Goal: Task Accomplishment & Management: Use online tool/utility

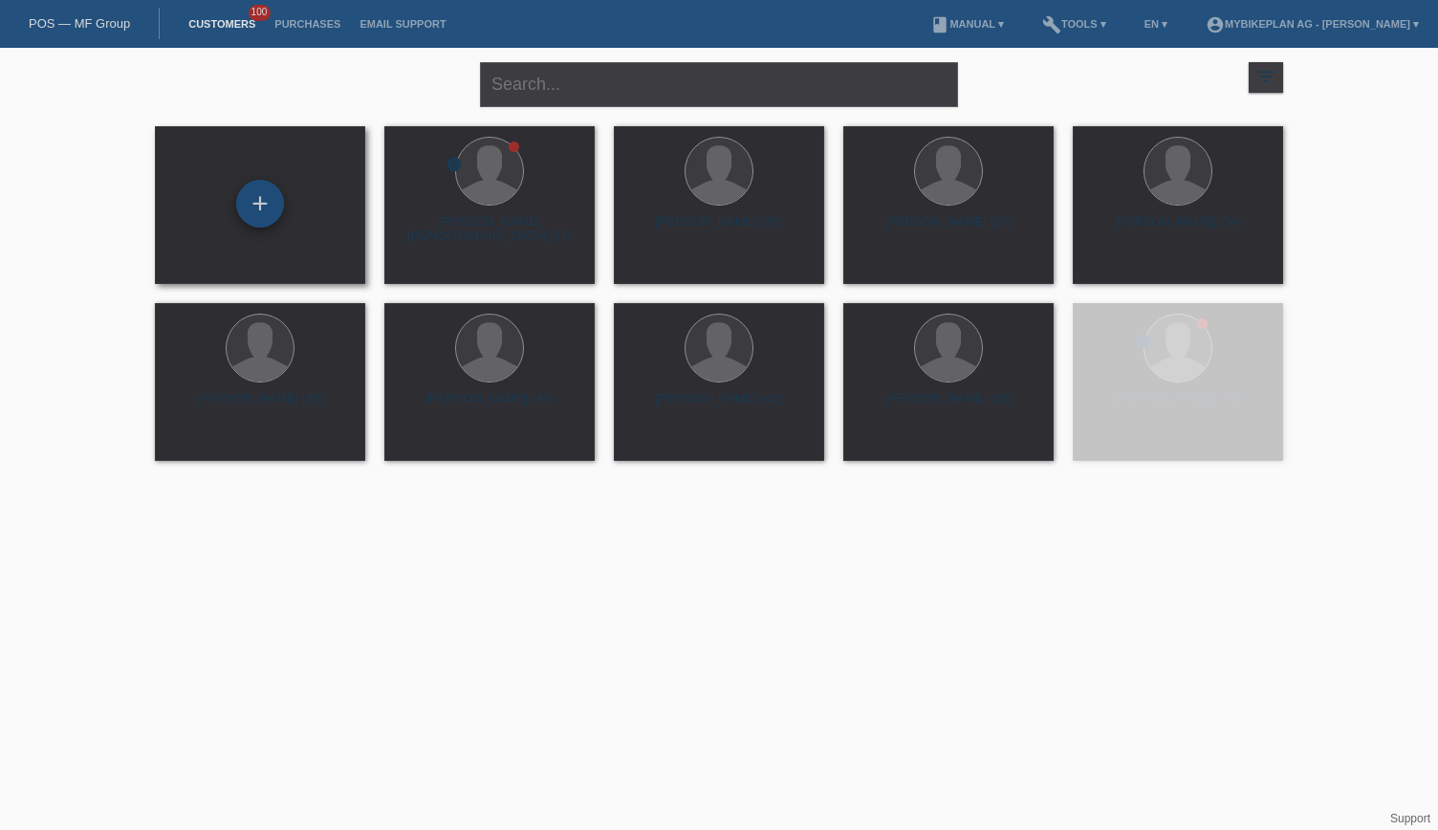
click at [258, 208] on div "+" at bounding box center [260, 204] width 48 height 48
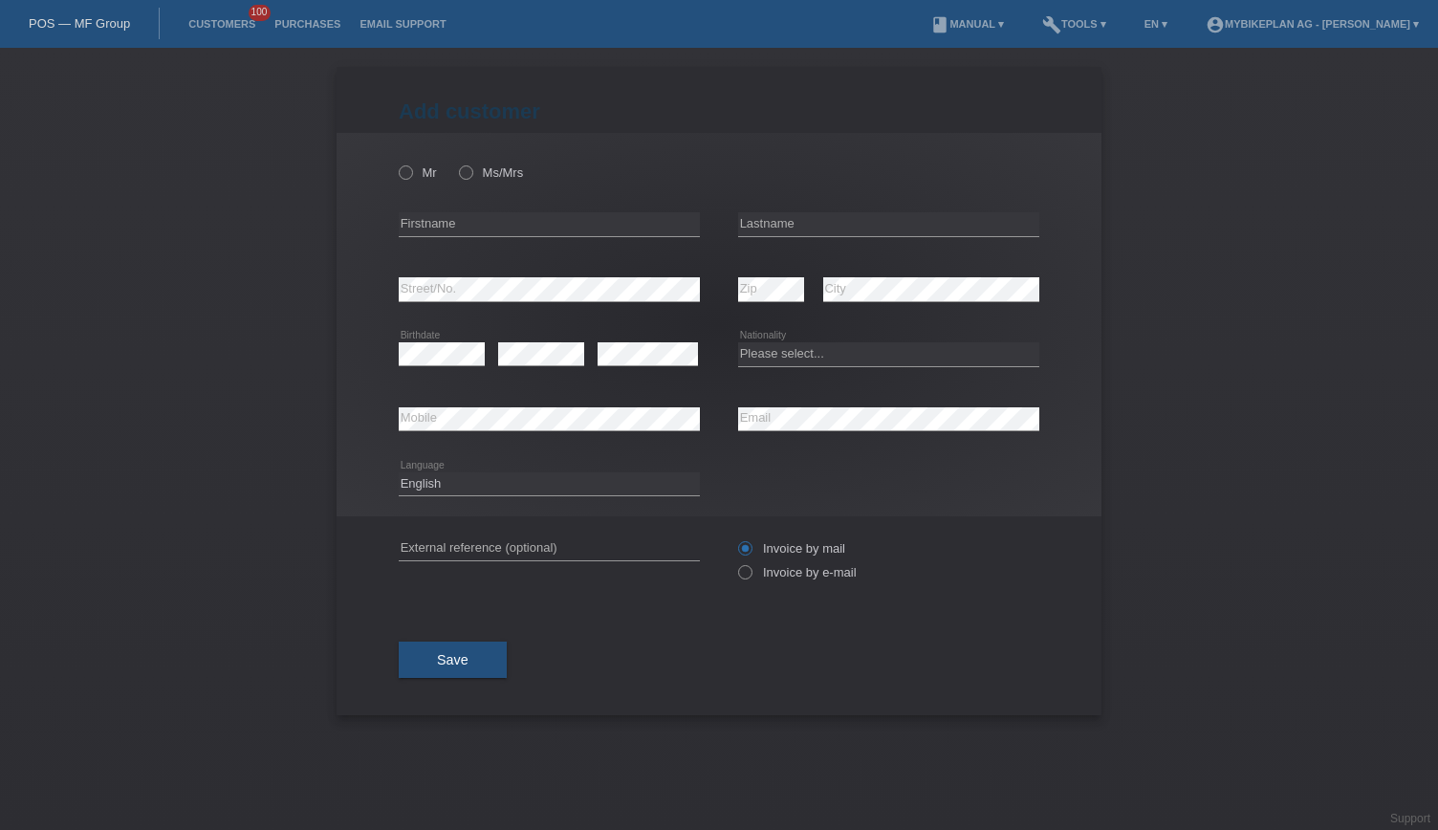
click at [90, 25] on link "POS — MF Group" at bounding box center [79, 23] width 101 height 14
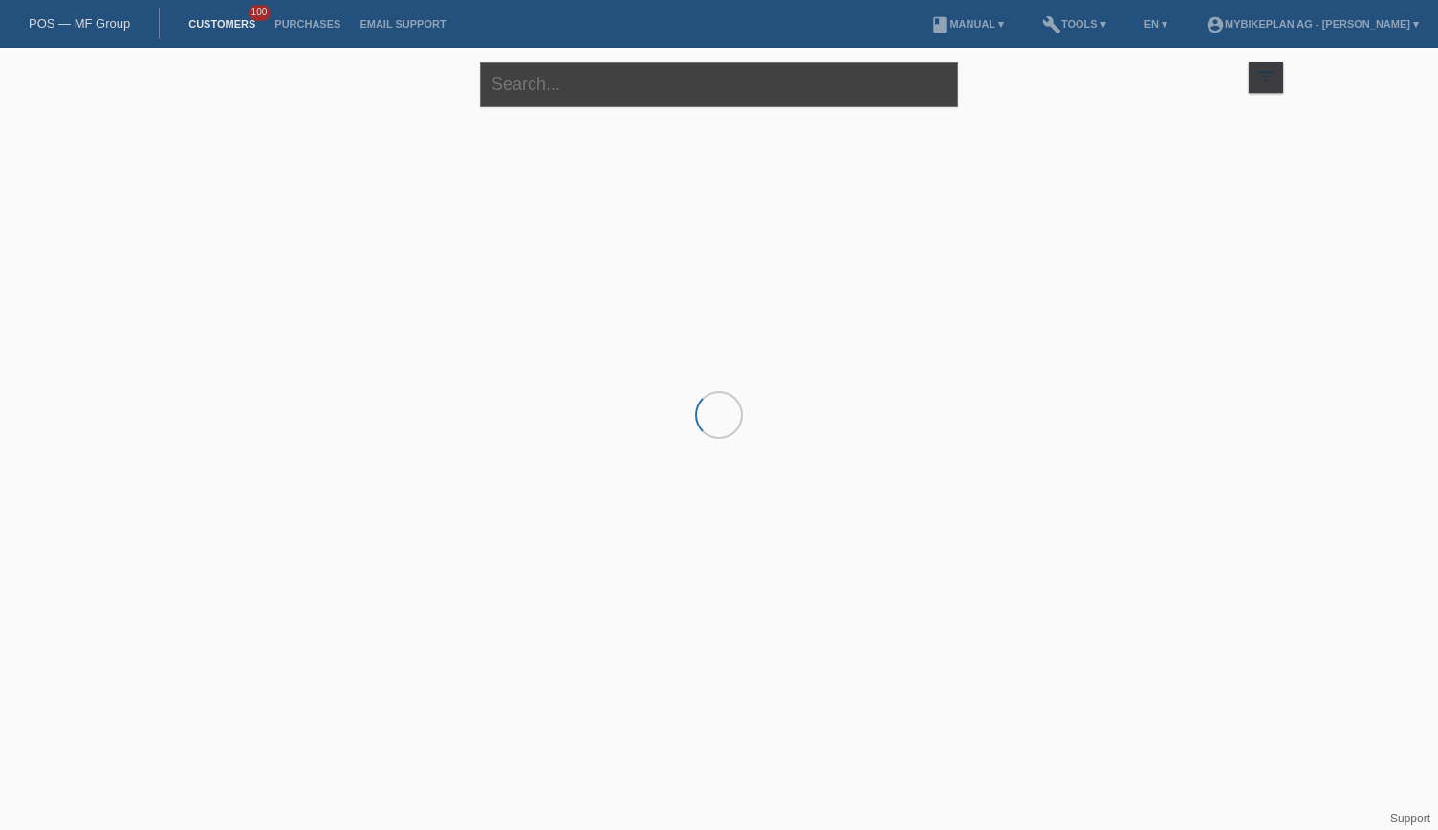
click at [531, 86] on input "text" at bounding box center [719, 84] width 478 height 45
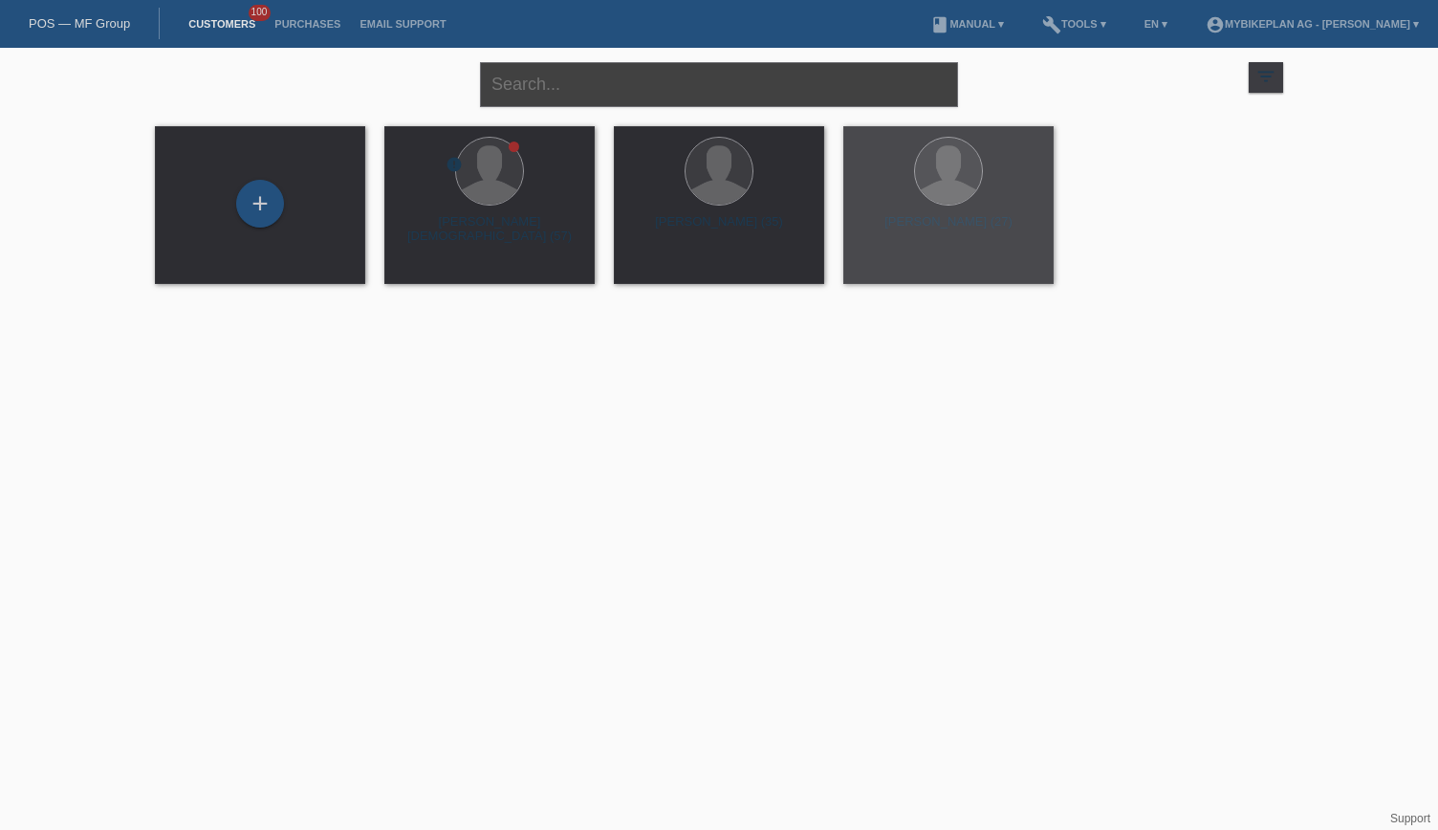
paste input "[PERSON_NAME]"
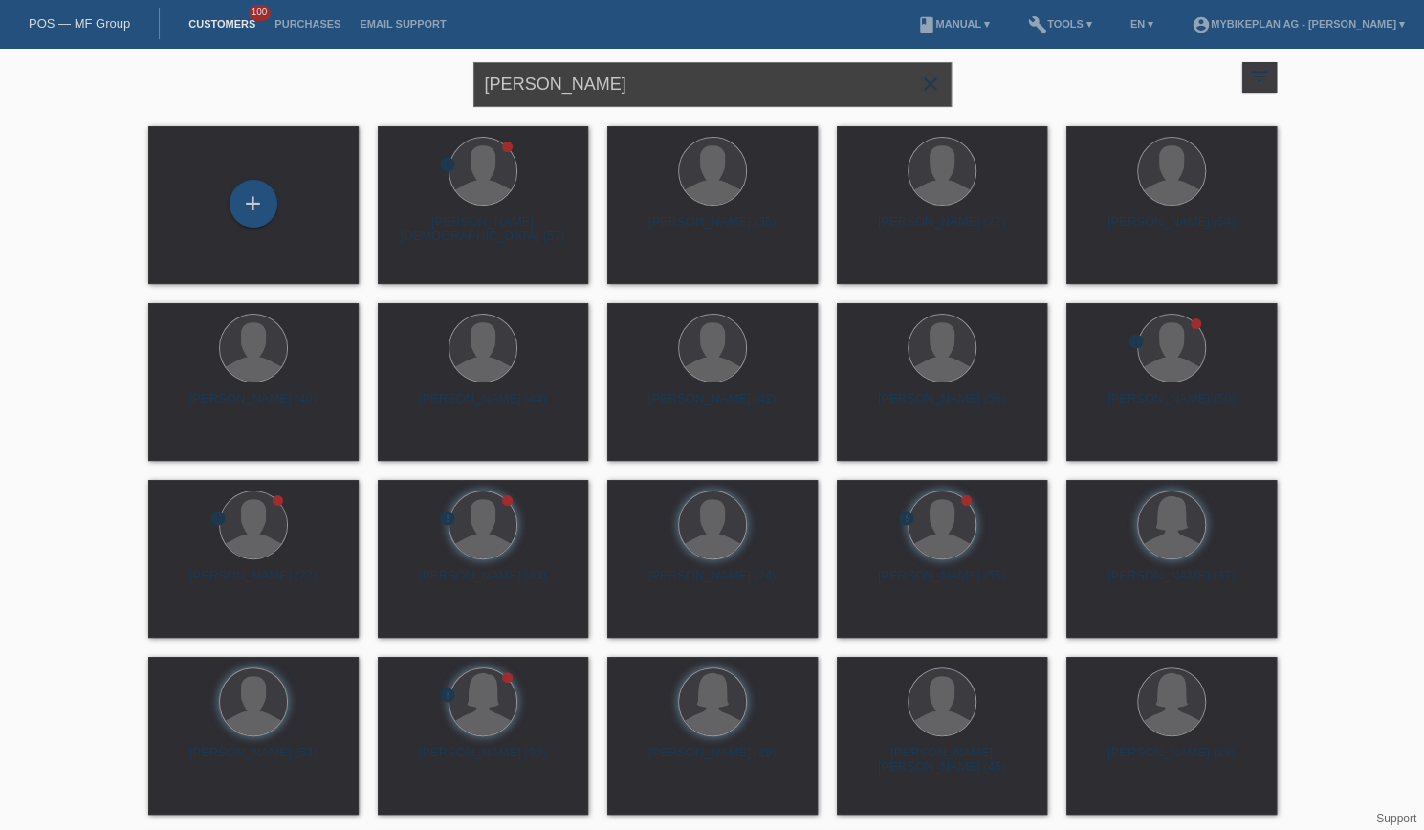
type input "[PERSON_NAME]"
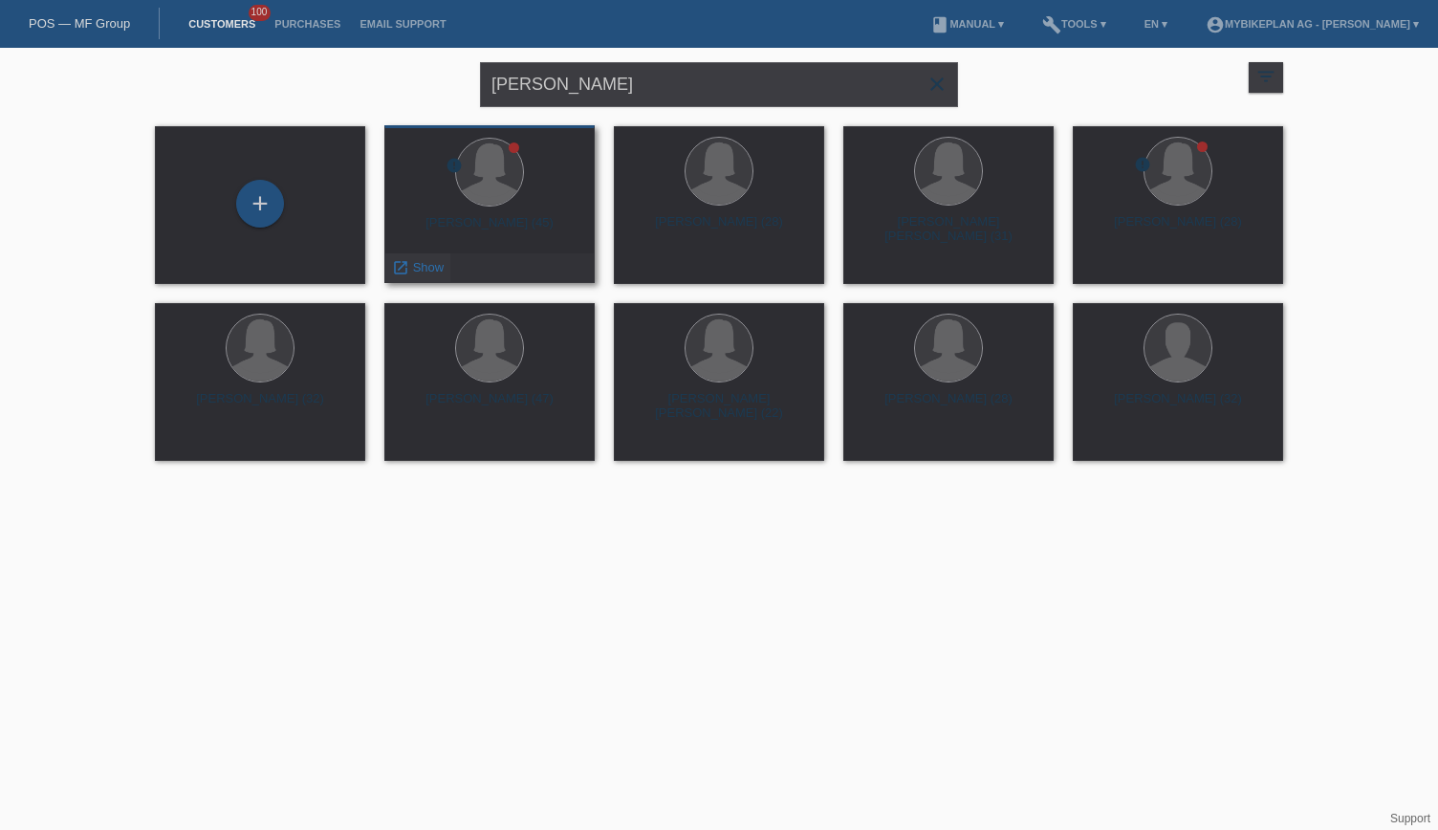
click at [417, 259] on div "launch Show" at bounding box center [417, 267] width 65 height 29
click at [420, 263] on span "Show" at bounding box center [429, 267] width 32 height 14
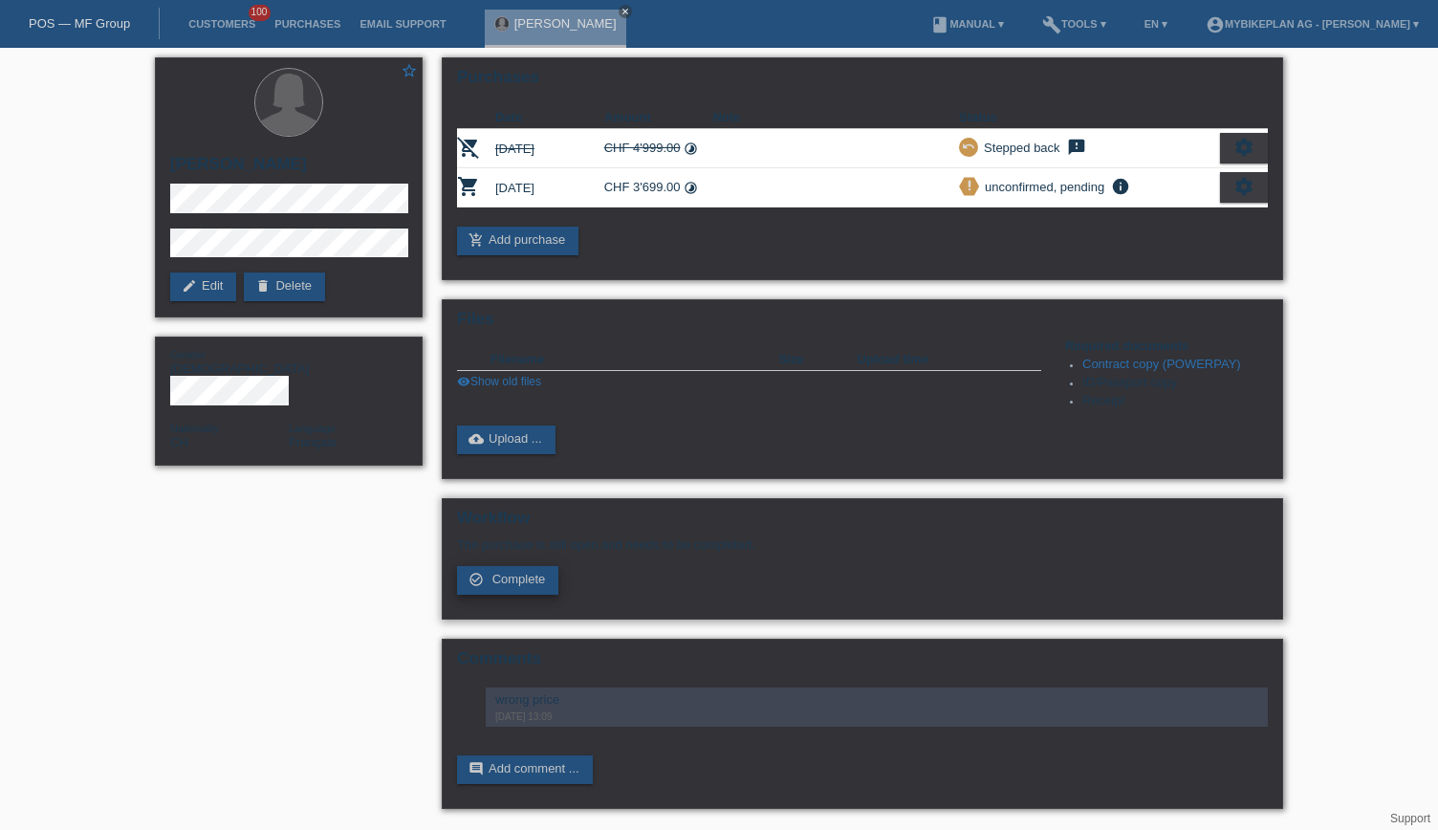
click at [523, 582] on span "Complete" at bounding box center [520, 579] width 54 height 14
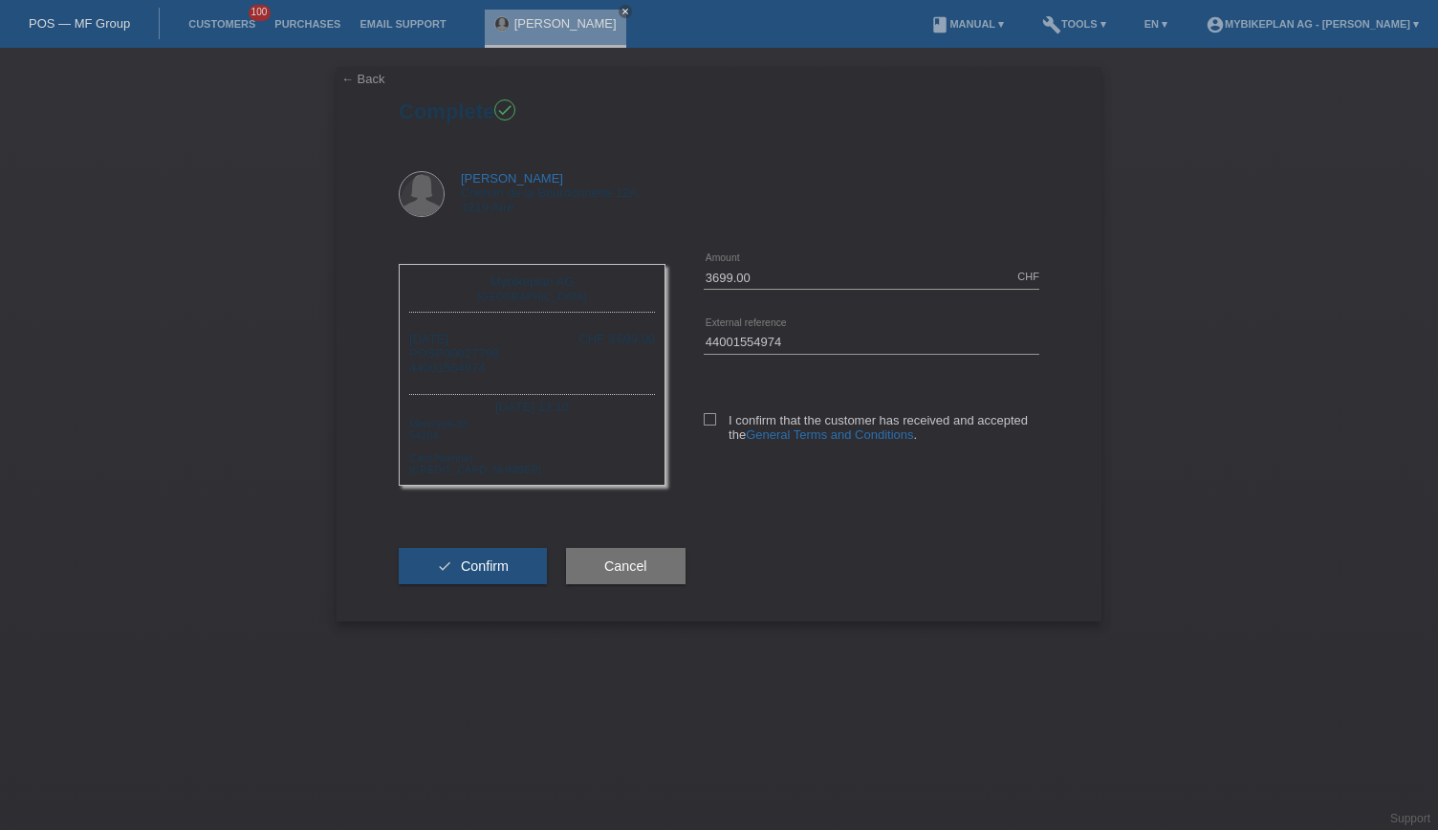
click at [700, 414] on div "3699.00 CHF error Amount 44001554974 error" at bounding box center [853, 362] width 374 height 234
click at [714, 423] on label "I confirm that the customer has received and accepted the General Terms and Con…" at bounding box center [872, 427] width 336 height 29
click at [714, 423] on input "I confirm that the customer has received and accepted the General Terms and Con…" at bounding box center [710, 419] width 12 height 12
checkbox input "true"
click at [478, 574] on span "Confirm" at bounding box center [485, 566] width 48 height 15
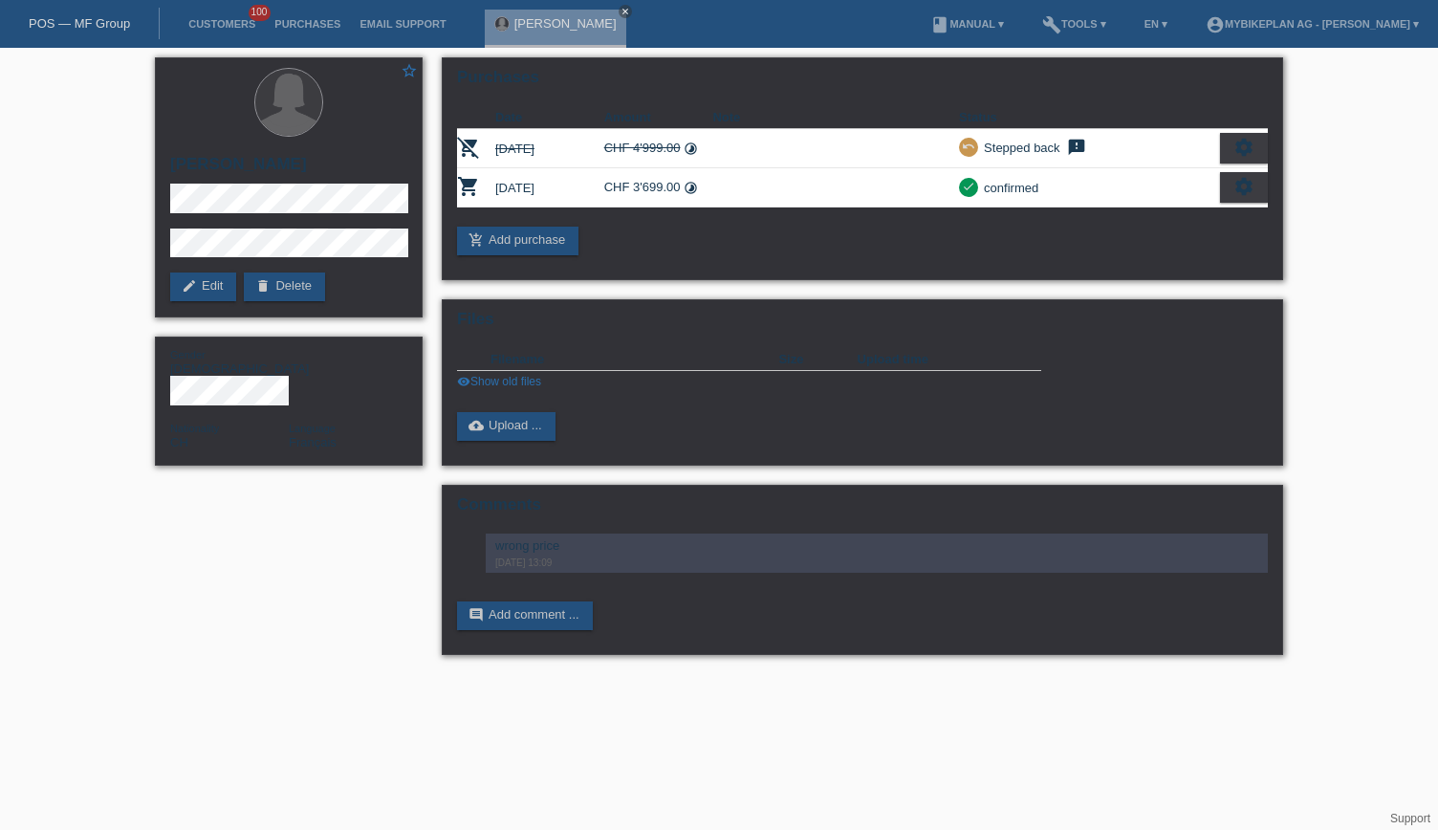
click at [73, 31] on div "POS — MF Group" at bounding box center [80, 24] width 160 height 32
click at [75, 22] on link "POS — MF Group" at bounding box center [79, 23] width 101 height 14
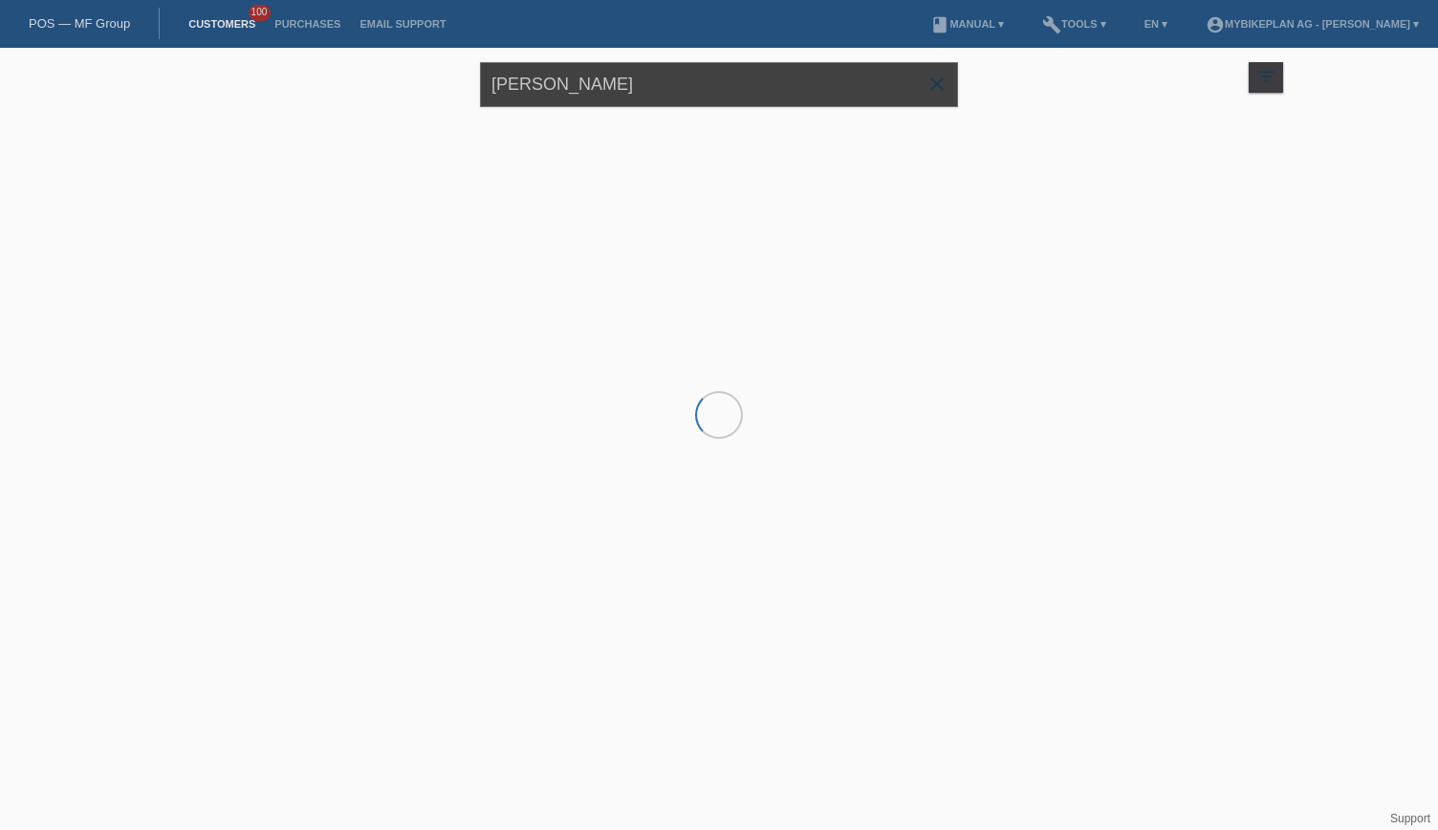
click at [590, 80] on input "[PERSON_NAME]" at bounding box center [719, 84] width 478 height 45
click at [602, 82] on input "[PERSON_NAME]" at bounding box center [719, 84] width 478 height 45
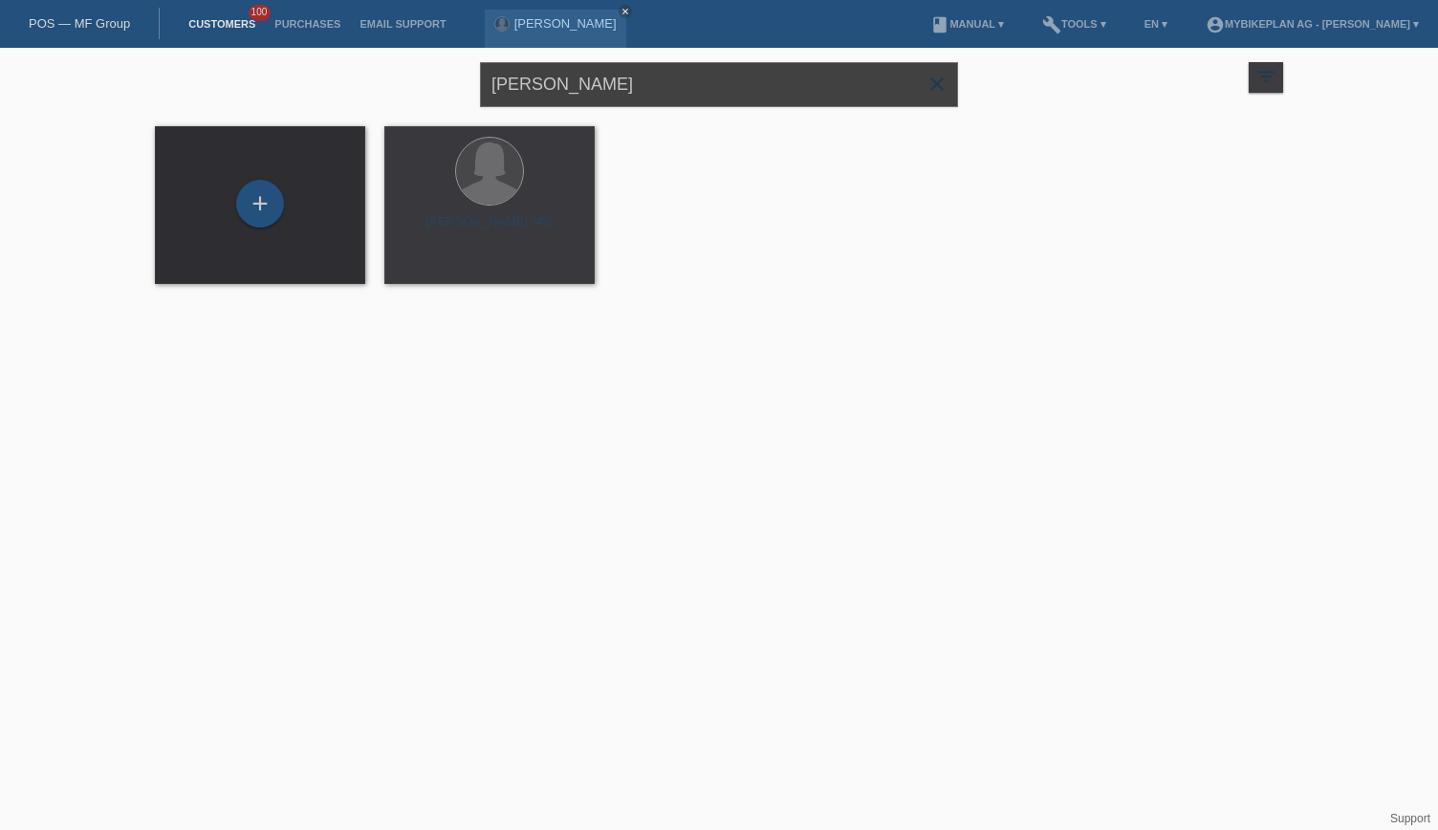
click at [603, 87] on input "[PERSON_NAME]" at bounding box center [719, 84] width 478 height 45
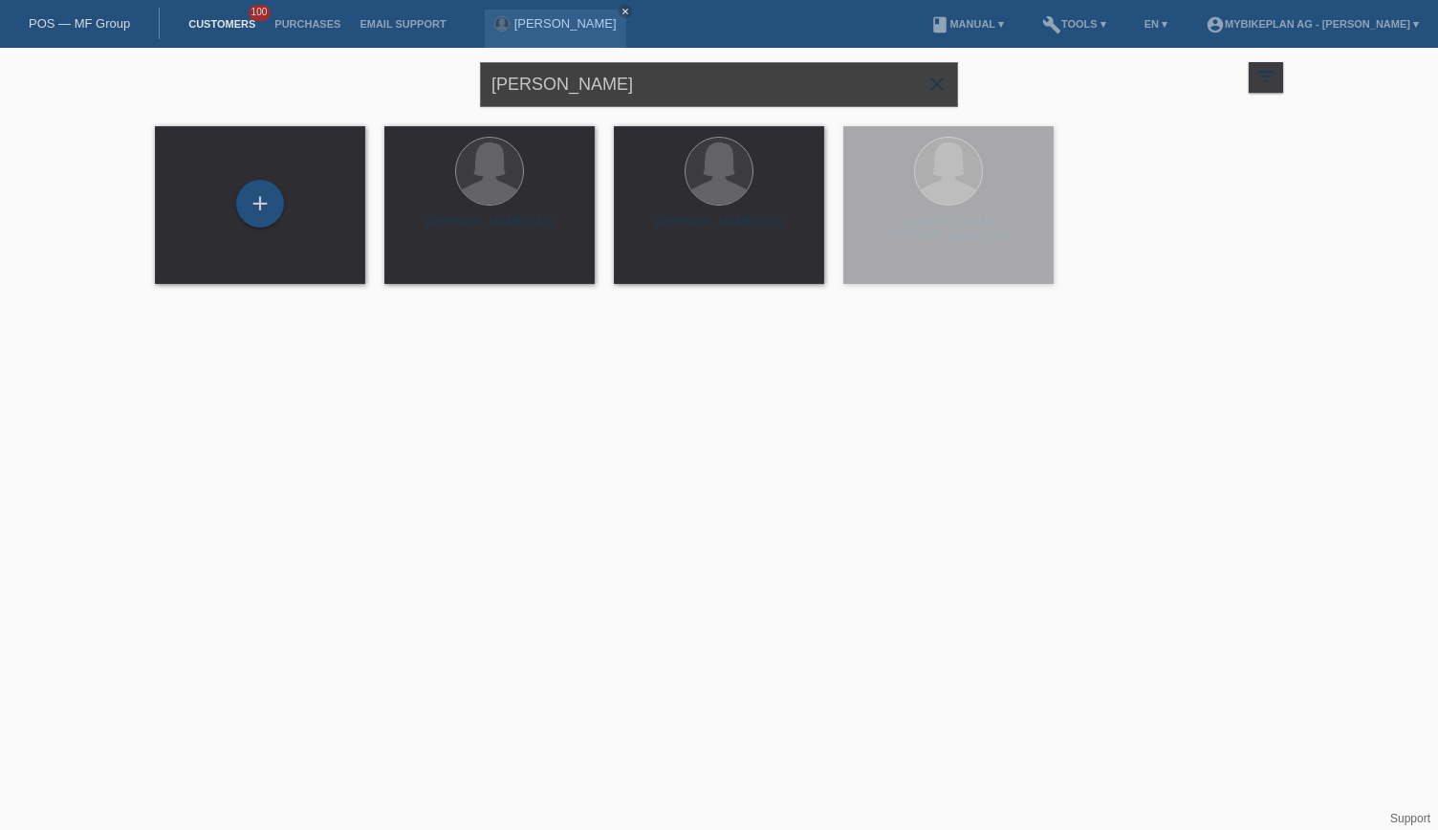
click at [598, 87] on input "[PERSON_NAME]" at bounding box center [719, 84] width 478 height 45
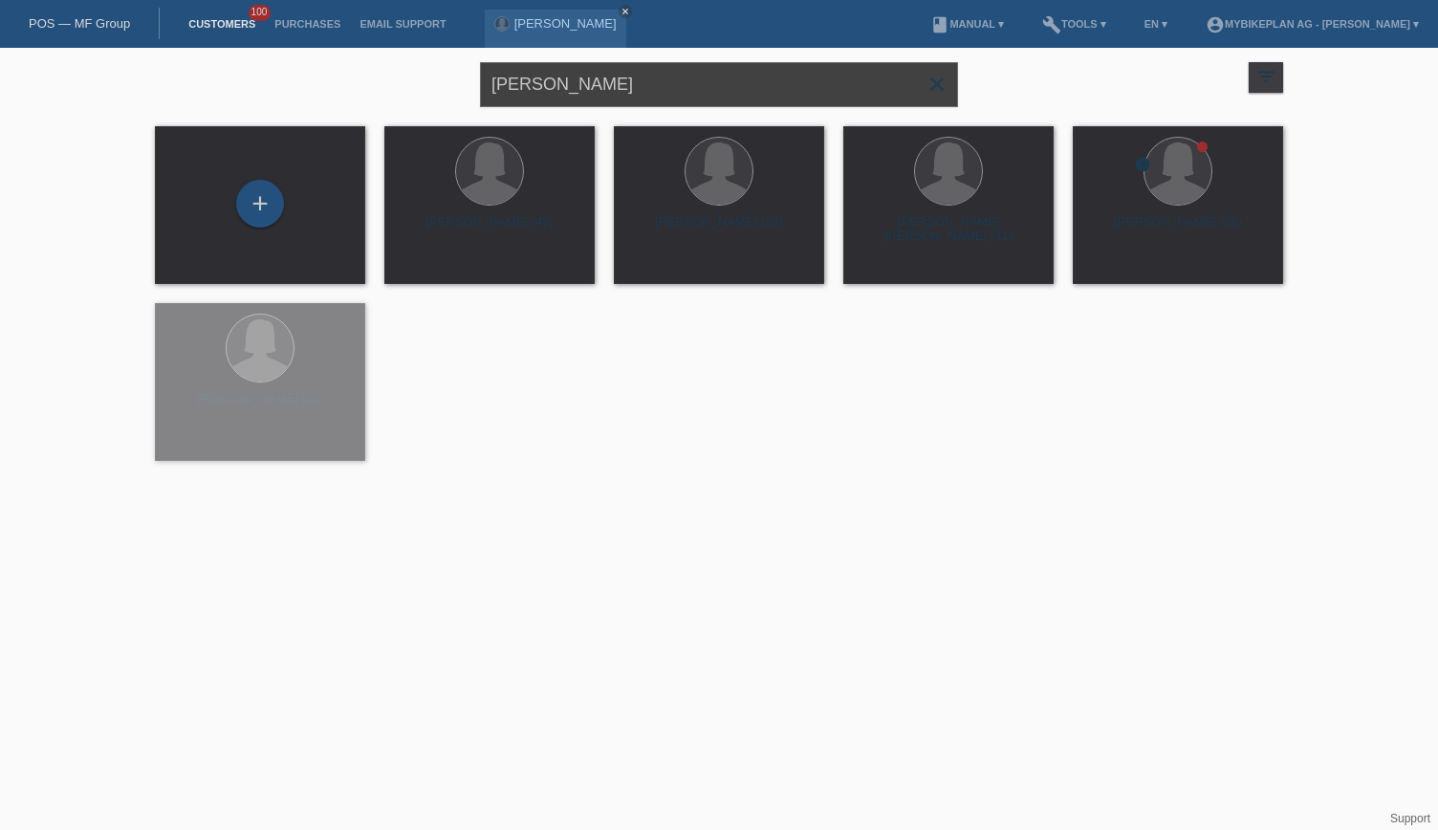
drag, startPoint x: 471, startPoint y: 87, endPoint x: 436, endPoint y: 90, distance: 34.5
click at [436, 90] on div "Laura Federici close filter_list view_module Show all customers star Show stare…" at bounding box center [719, 82] width 1148 height 69
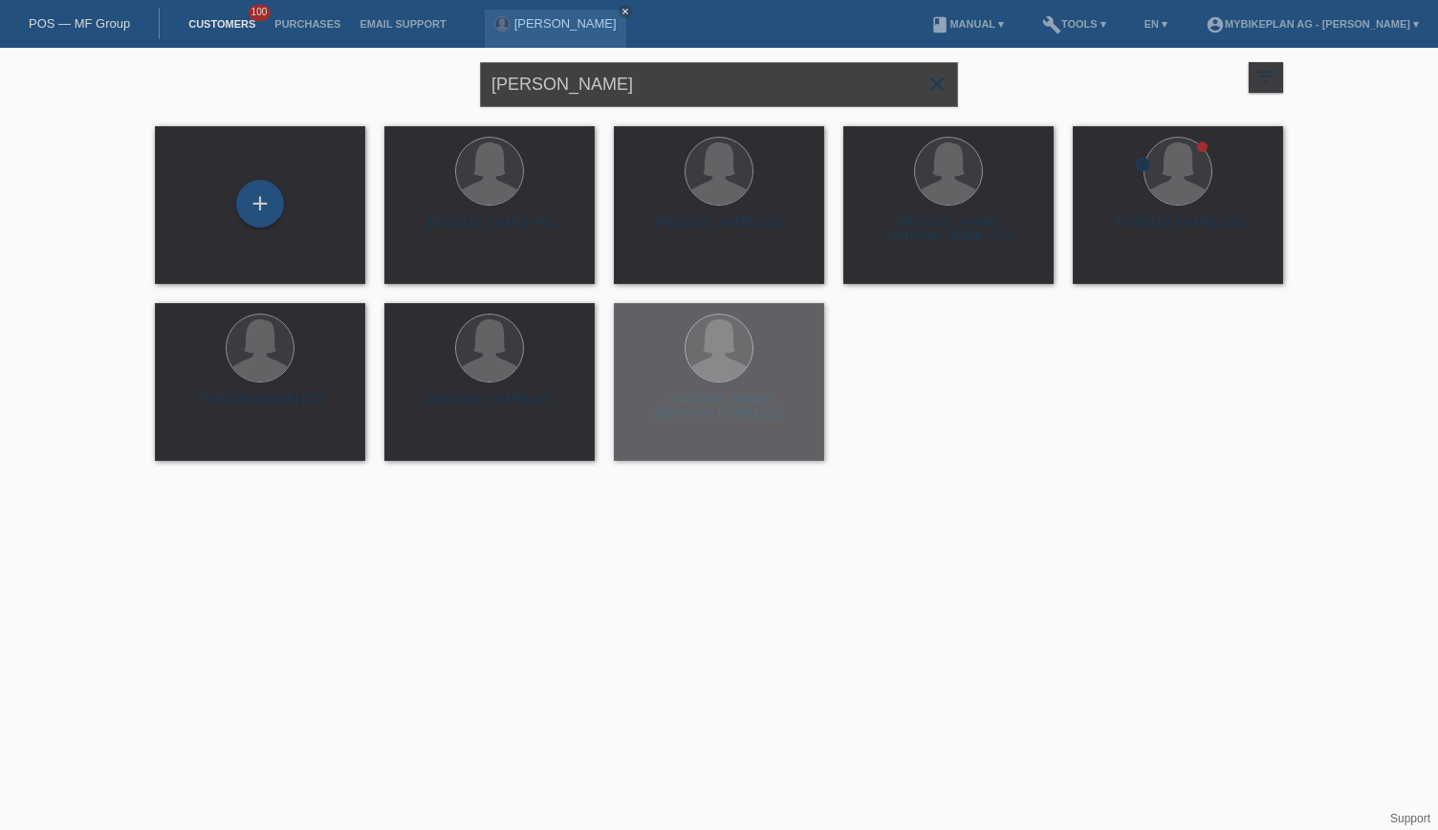
paste input "[PERSON_NAME]"
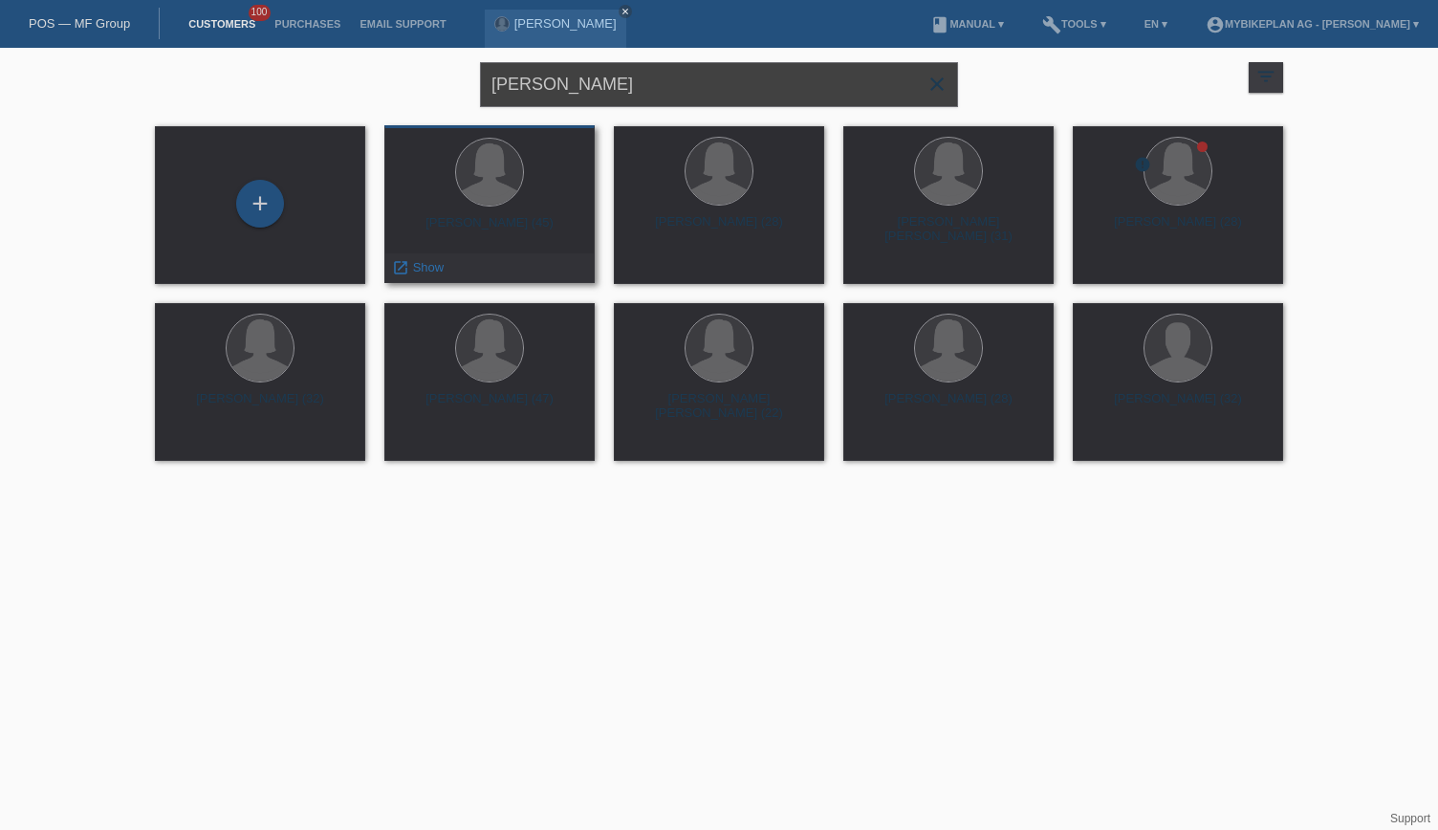
type input "[PERSON_NAME]"
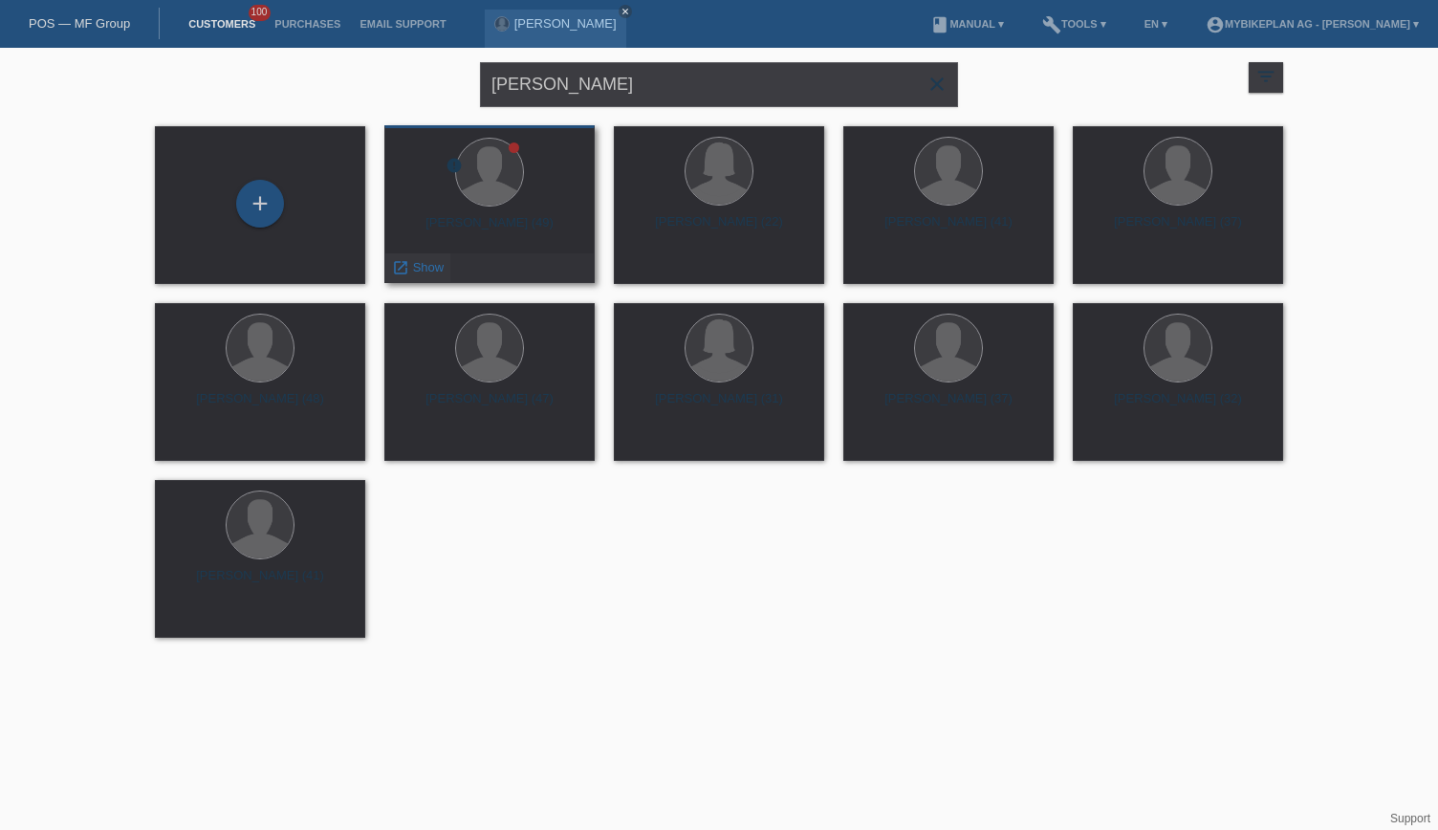
click at [417, 265] on span "Show" at bounding box center [429, 267] width 32 height 14
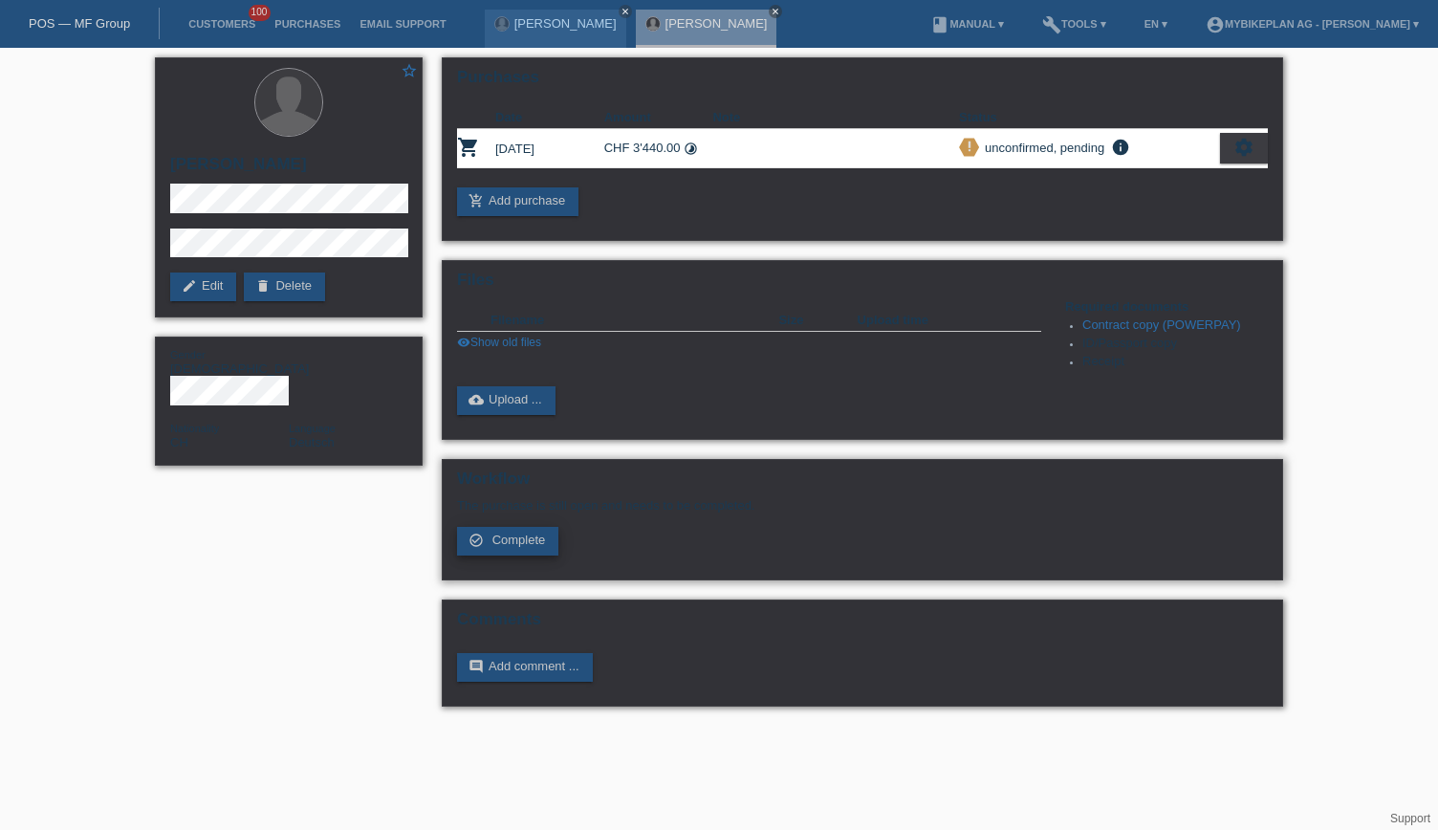
click at [497, 553] on link "check_circle_outline Complete" at bounding box center [507, 541] width 101 height 29
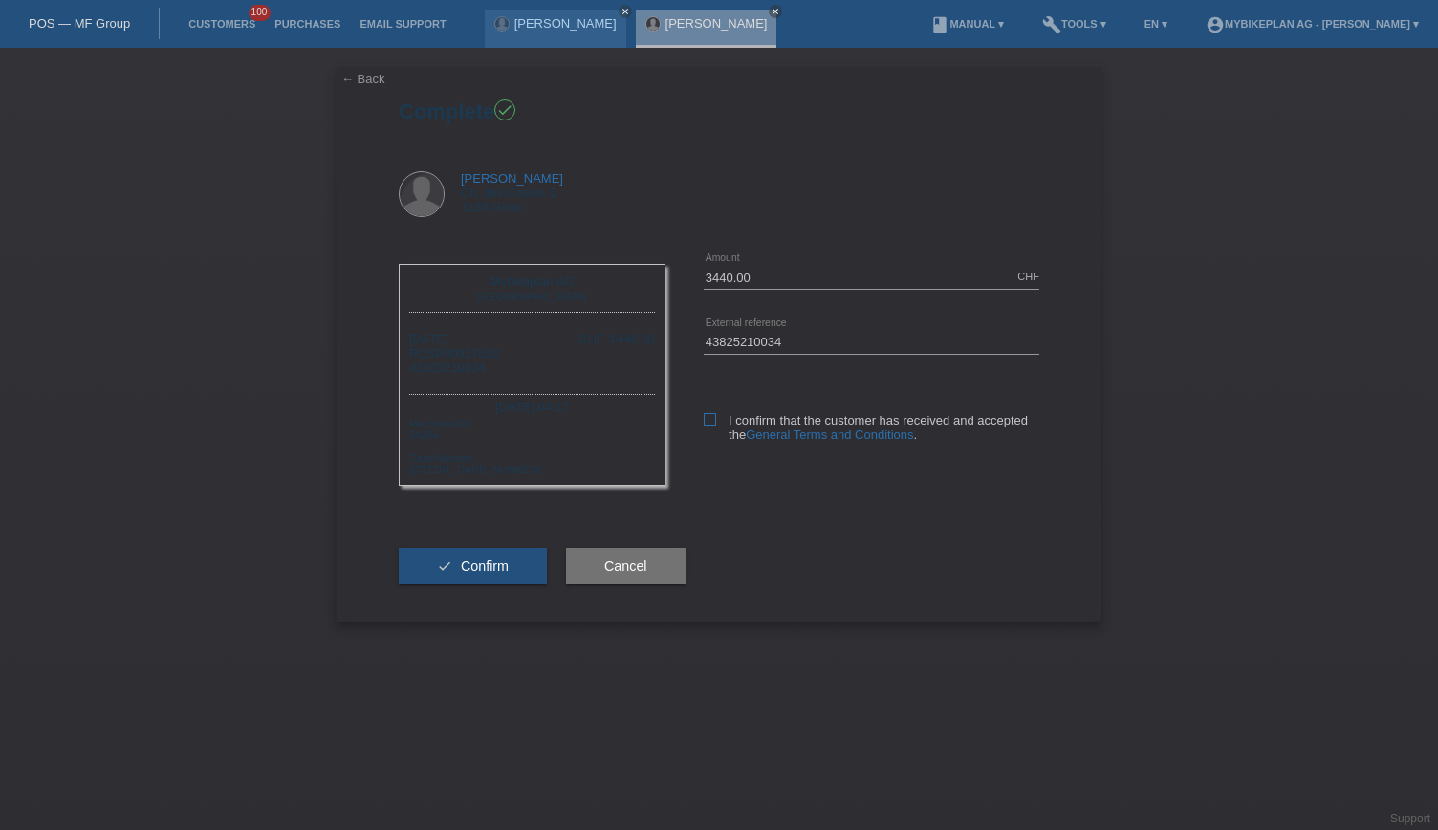
click at [708, 424] on icon at bounding box center [710, 419] width 12 height 12
click at [708, 424] on input "I confirm that the customer has received and accepted the General Terms and Con…" at bounding box center [710, 419] width 12 height 12
checkbox input "true"
click at [476, 581] on button "check Confirm" at bounding box center [473, 566] width 148 height 36
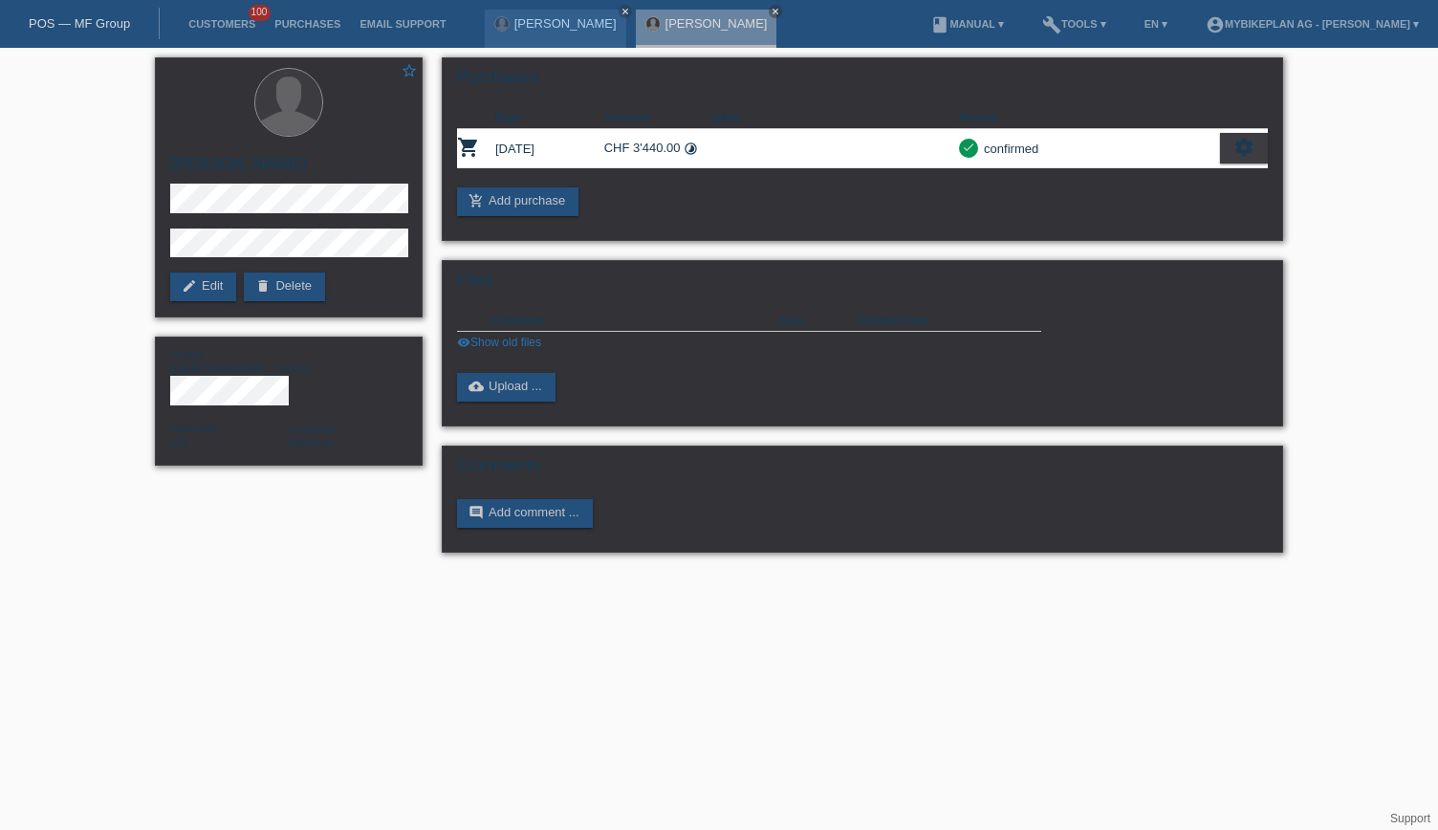
click at [93, 26] on link "POS — MF Group" at bounding box center [79, 23] width 101 height 14
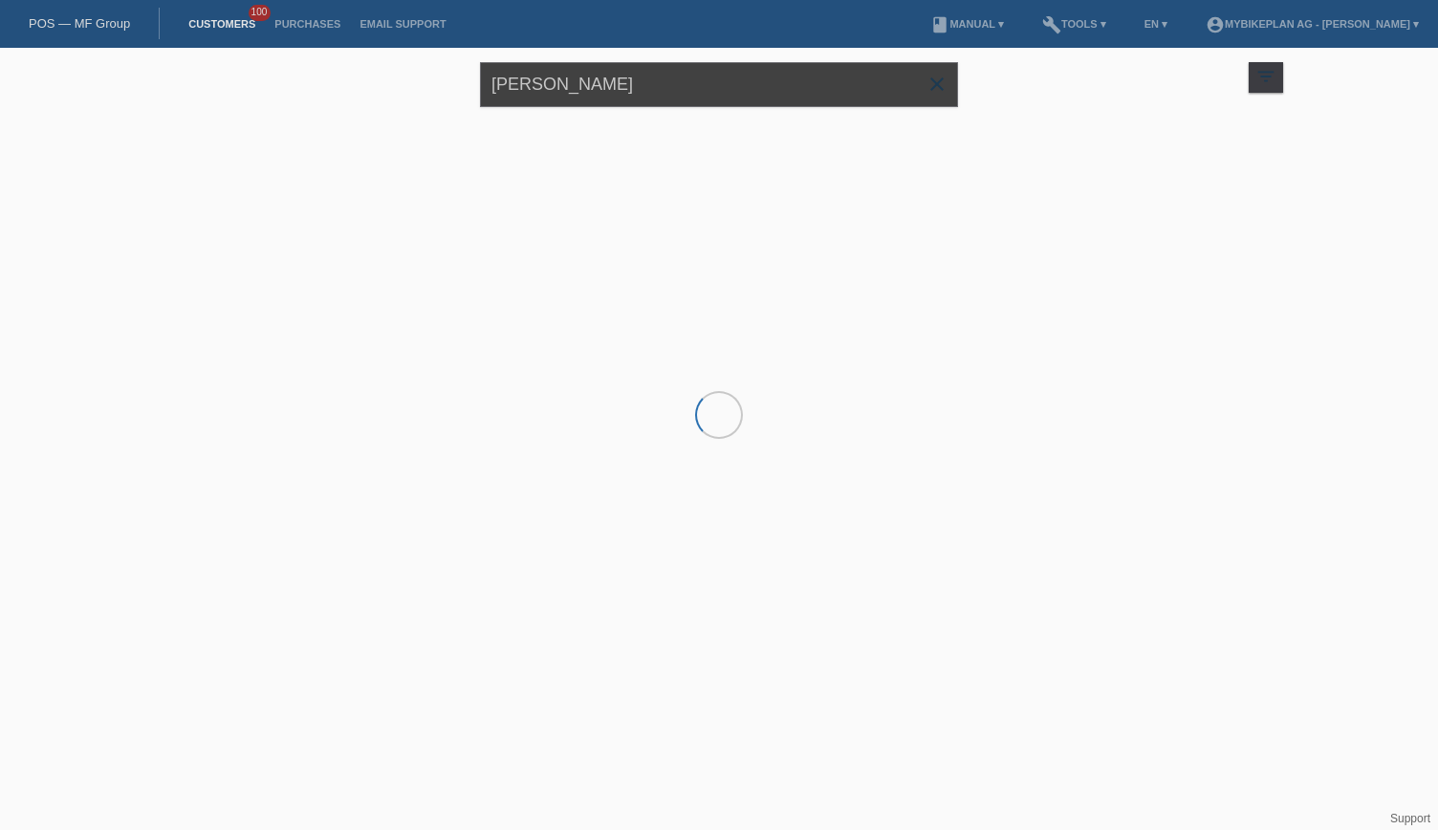
drag, startPoint x: 616, startPoint y: 81, endPoint x: 424, endPoint y: 93, distance: 192.6
click at [425, 93] on div "[PERSON_NAME] close filter_list view_module Show all customers star Show stared…" at bounding box center [719, 82] width 1148 height 69
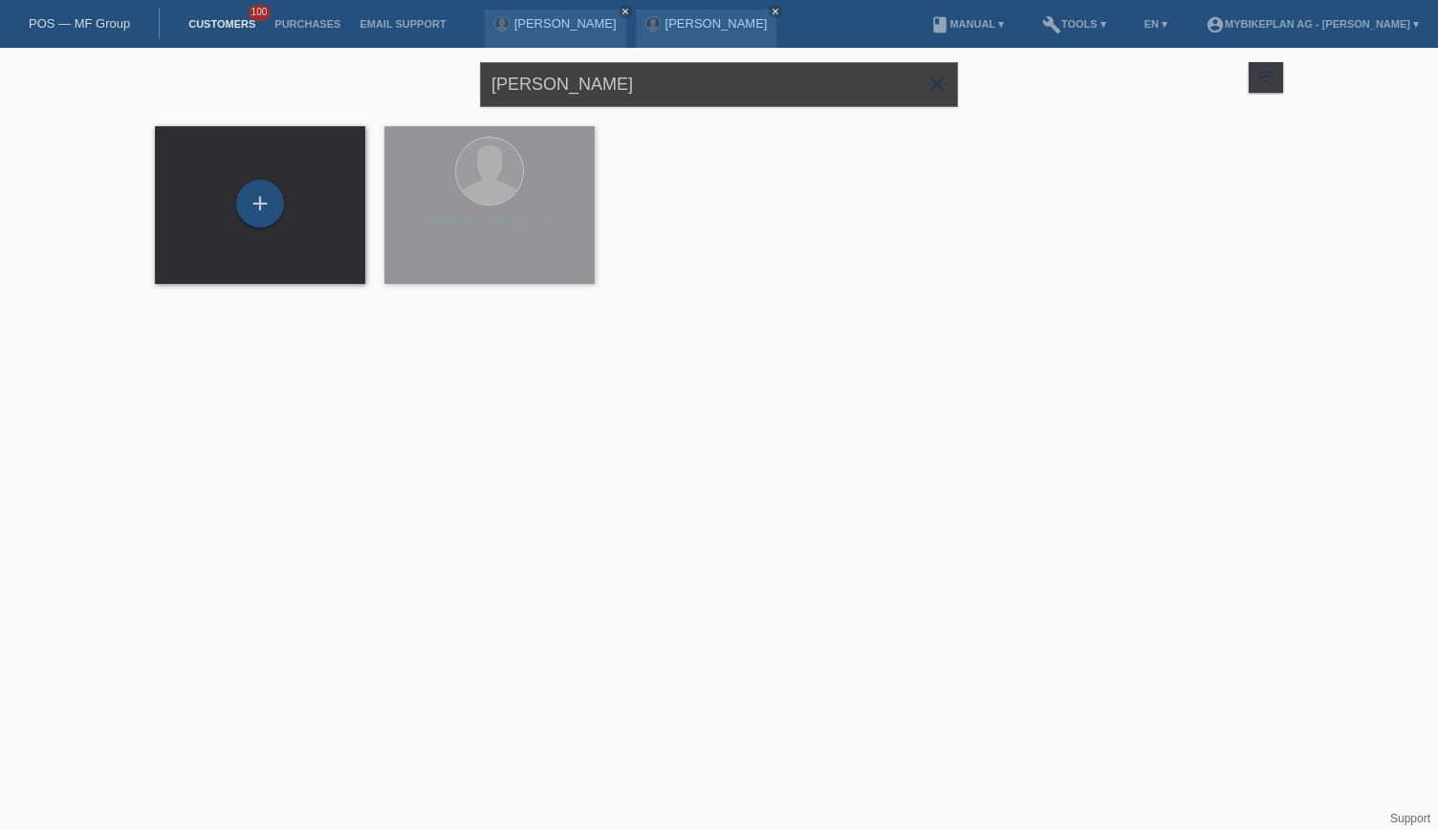
paste input "[PERSON_NAME] Basic"
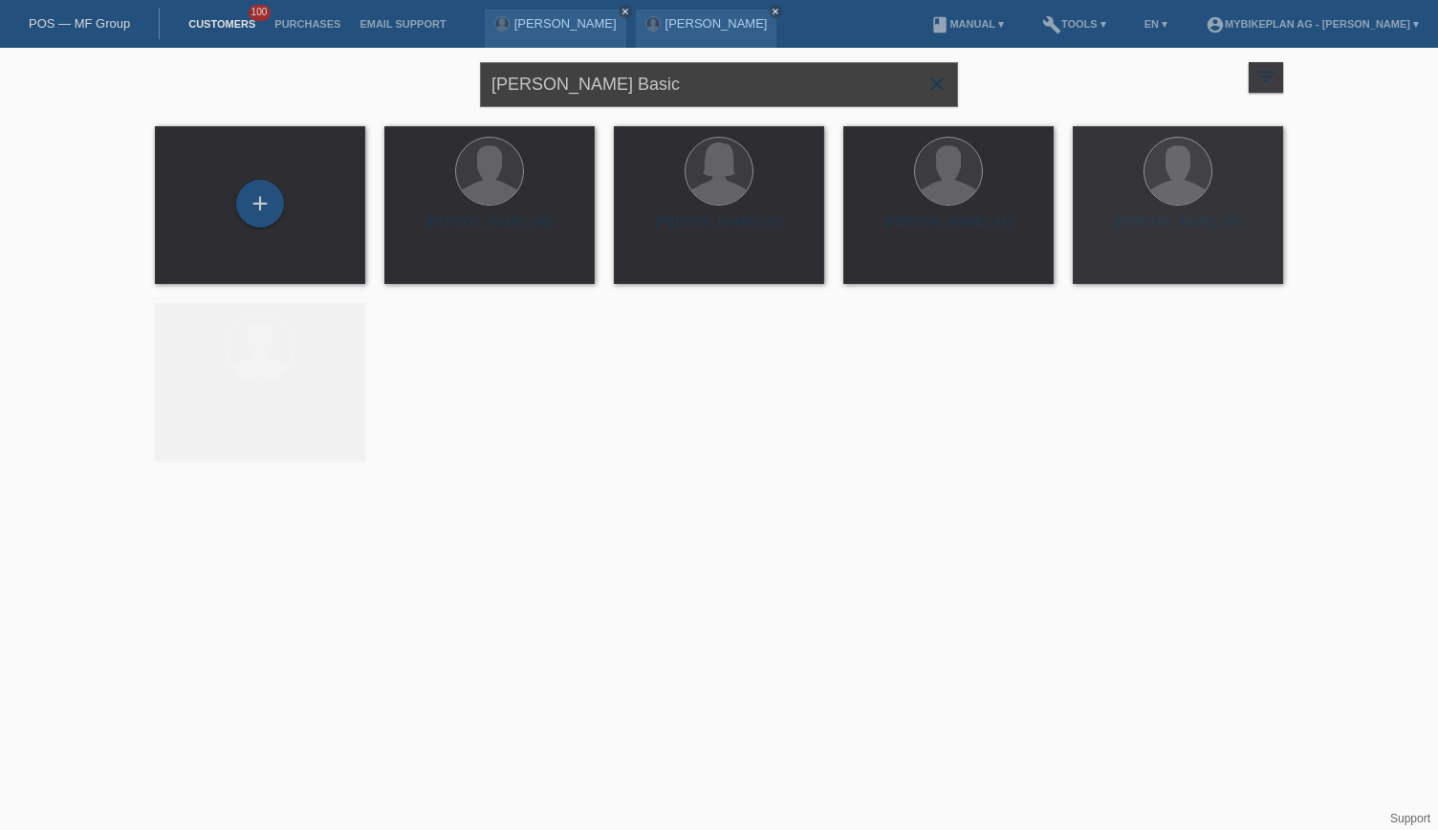
type input "[PERSON_NAME] Basic"
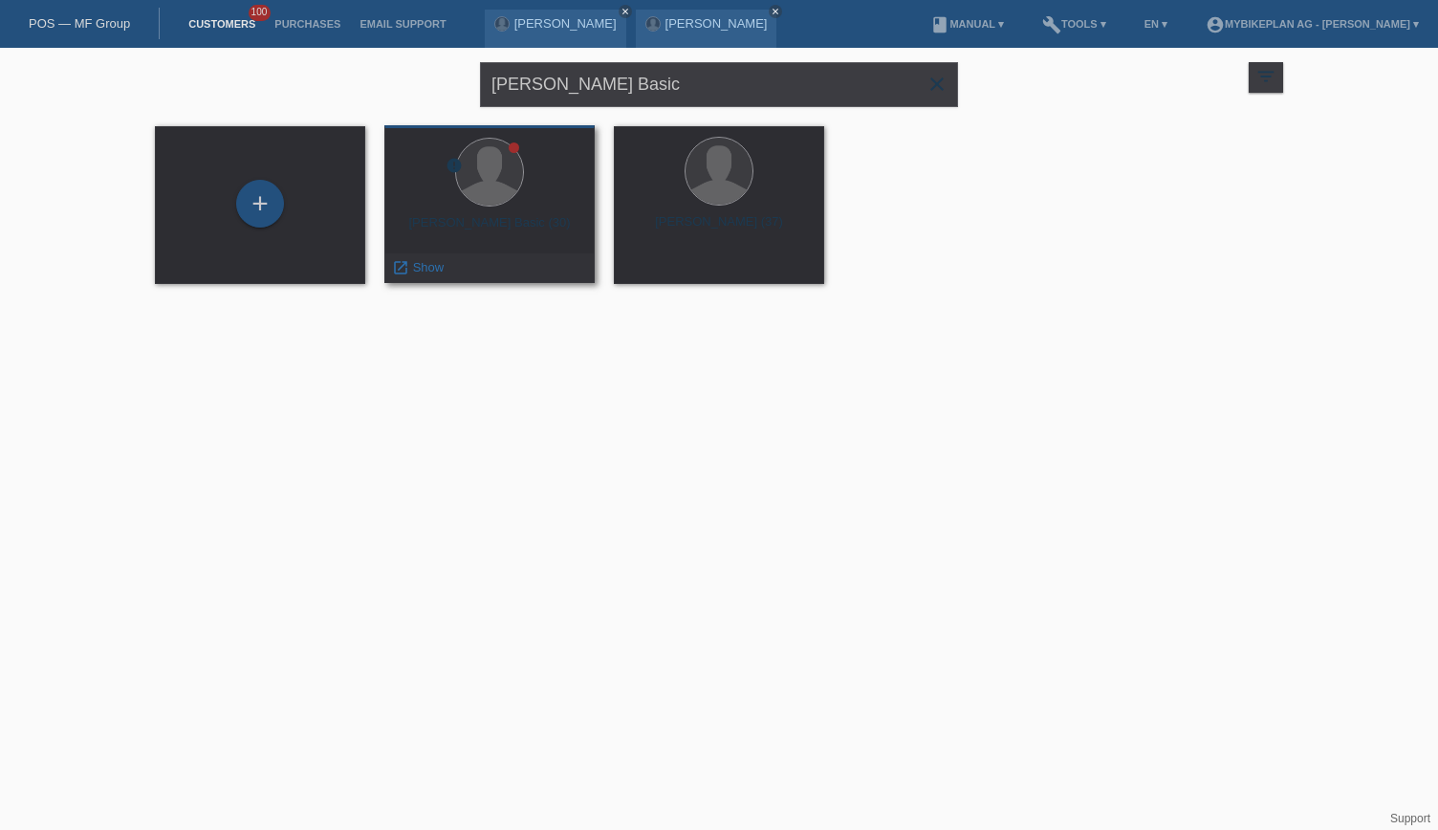
click at [503, 213] on div "error Nermin Basic (30) launch Show" at bounding box center [489, 204] width 210 height 158
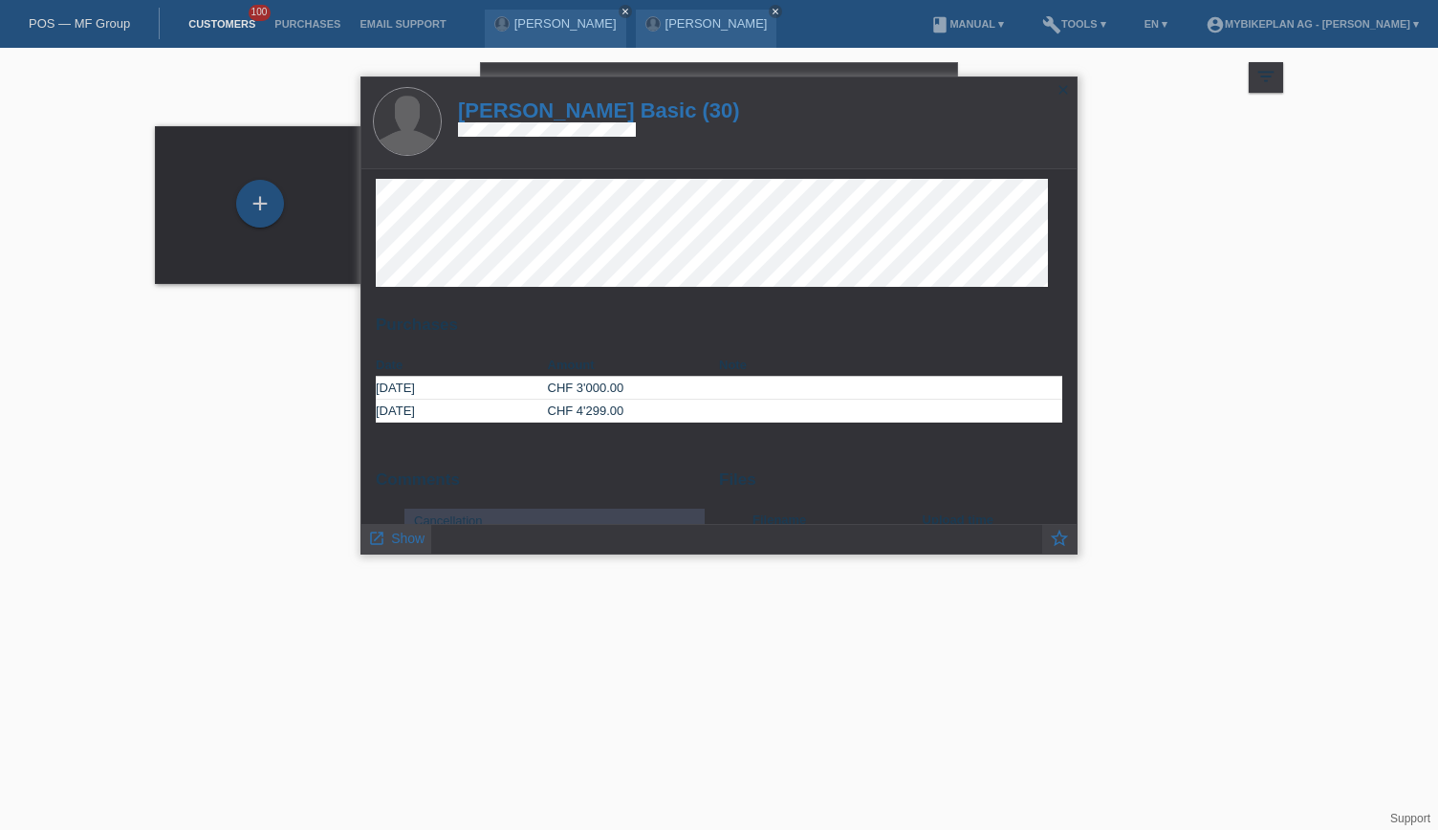
click at [406, 537] on span "Show" at bounding box center [407, 538] width 33 height 15
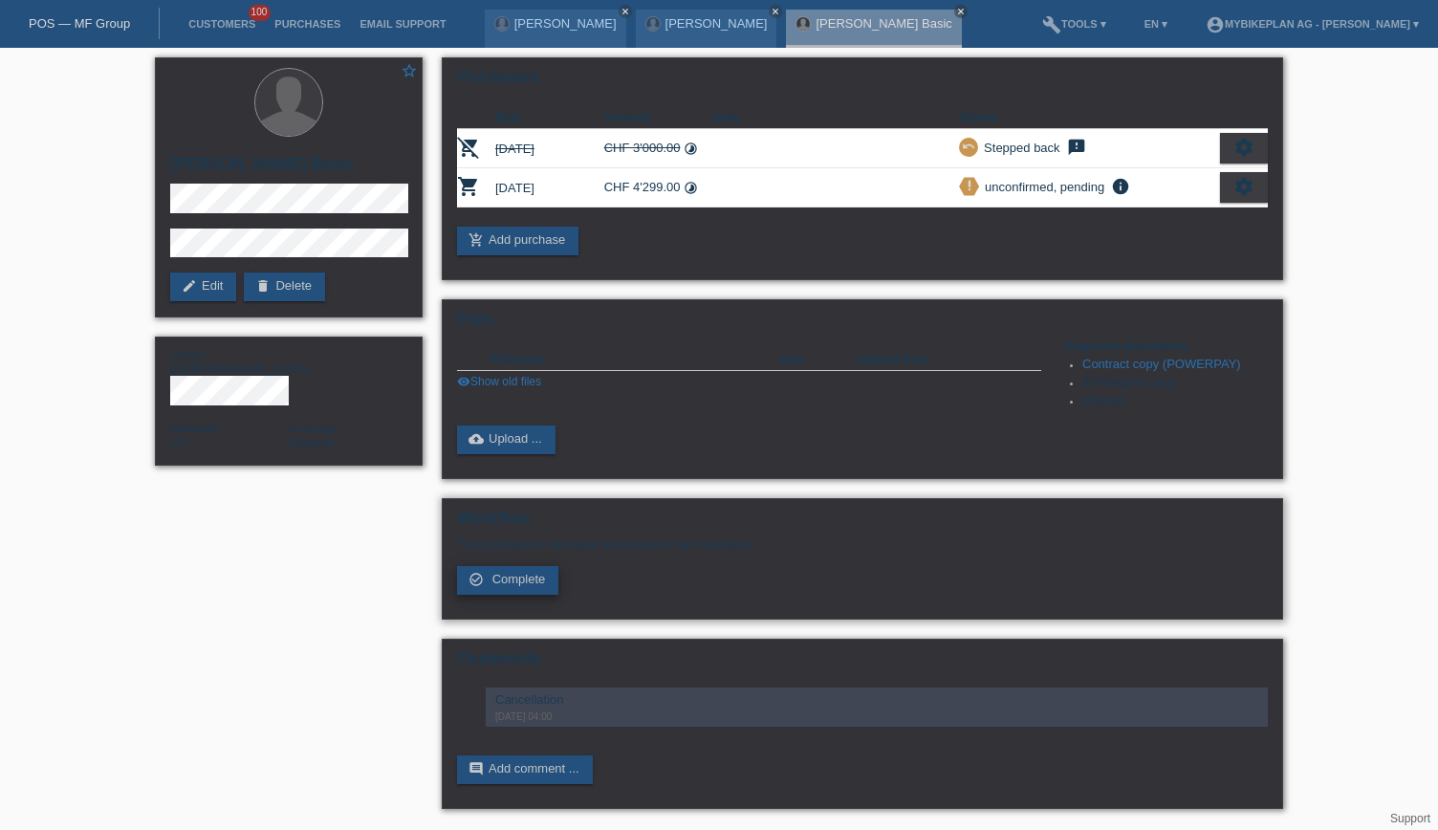
click at [516, 581] on span "Complete" at bounding box center [520, 579] width 54 height 14
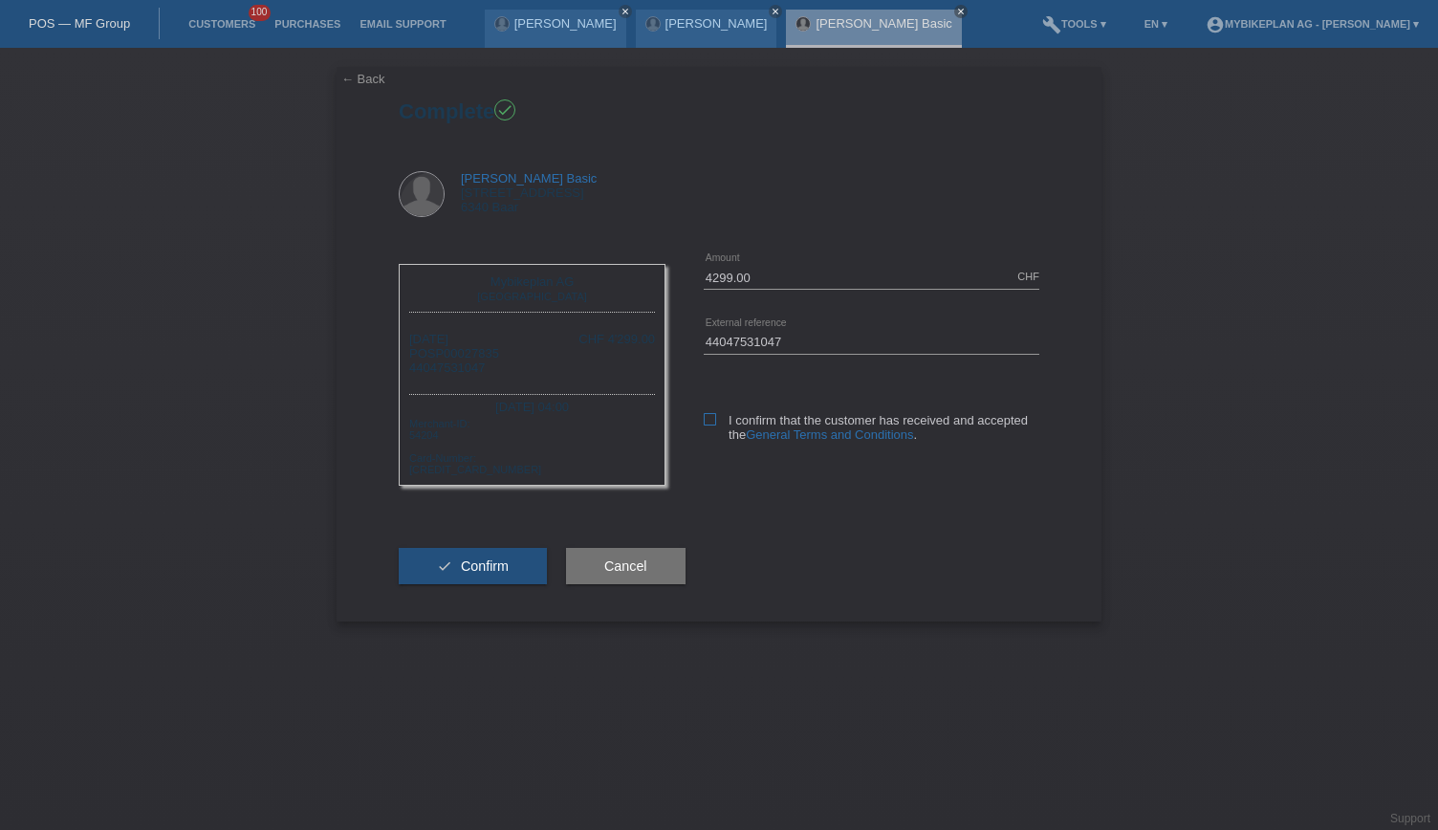
click at [705, 414] on icon at bounding box center [710, 419] width 12 height 12
click at [705, 414] on input "I confirm that the customer has received and accepted the General Terms and Con…" at bounding box center [710, 419] width 12 height 12
checkbox input "true"
click at [459, 568] on button "check Confirm" at bounding box center [473, 566] width 148 height 36
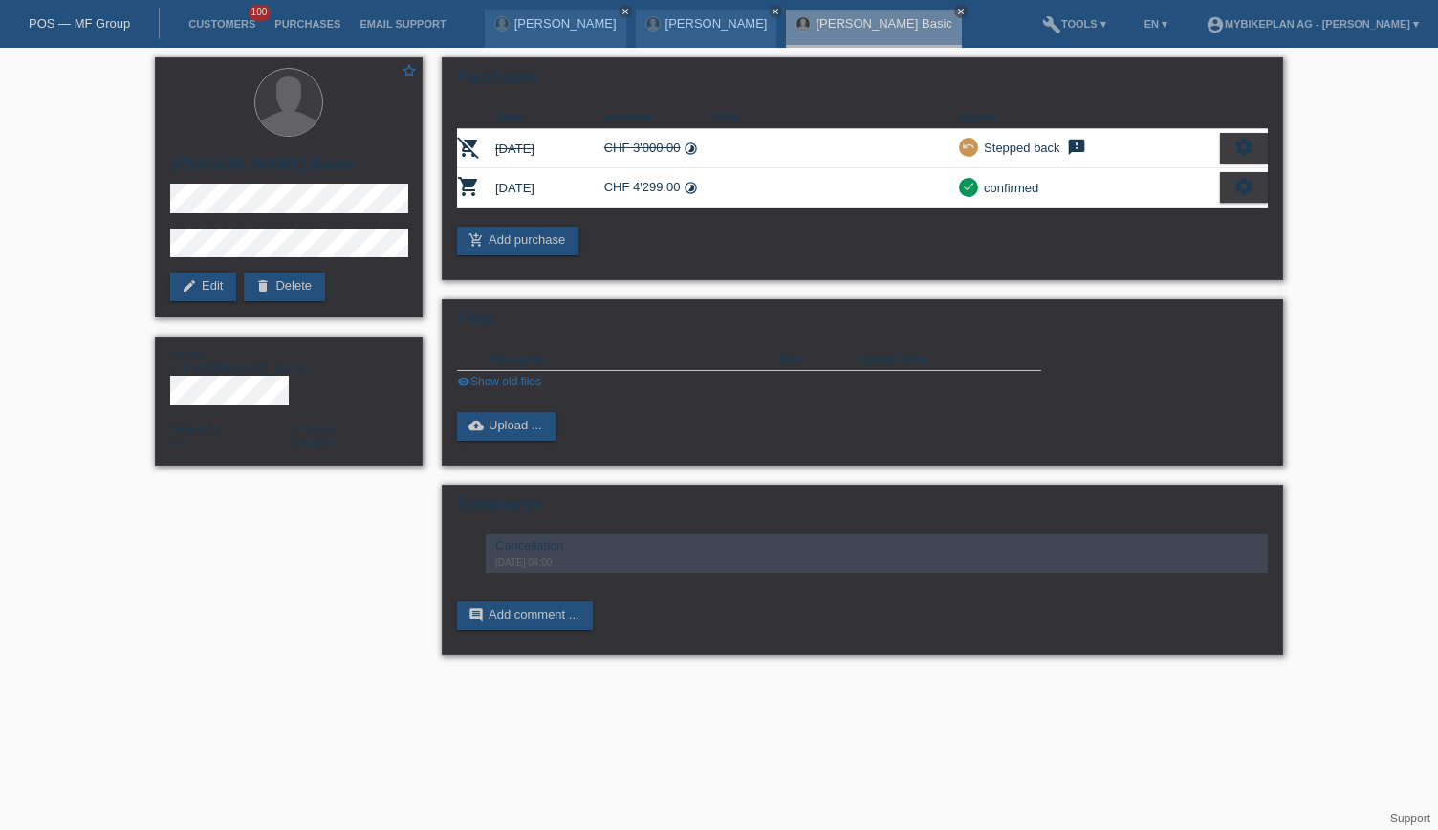
click at [42, 27] on link "POS — MF Group" at bounding box center [79, 23] width 101 height 14
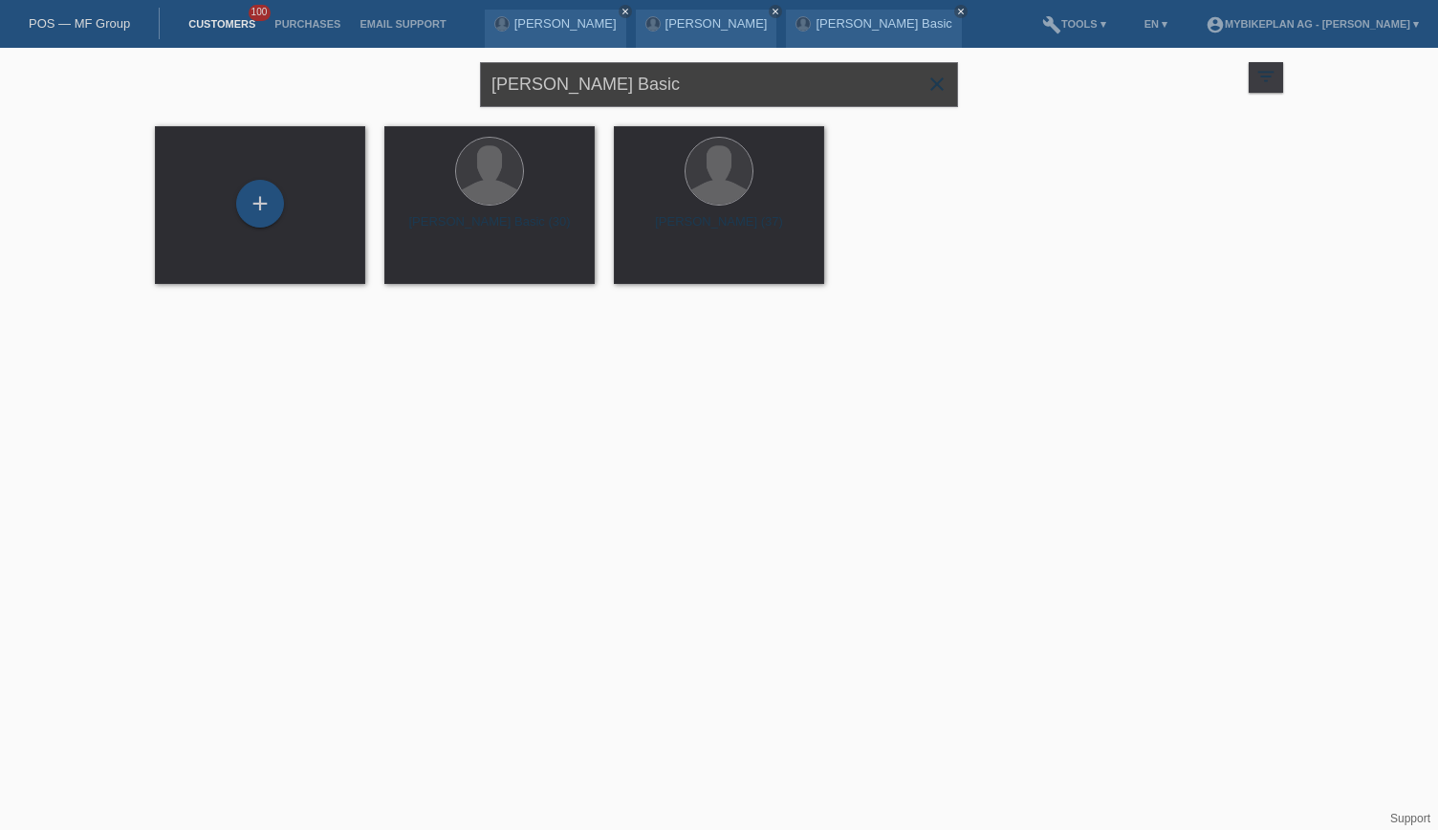
drag, startPoint x: 698, startPoint y: 88, endPoint x: 478, endPoint y: 92, distance: 220.0
click at [478, 92] on div "Nermin Basic close filter_list view_module Show all customers star Show stared …" at bounding box center [719, 82] width 1148 height 69
paste input "Jorge Resende"
type input "Jorge Resende"
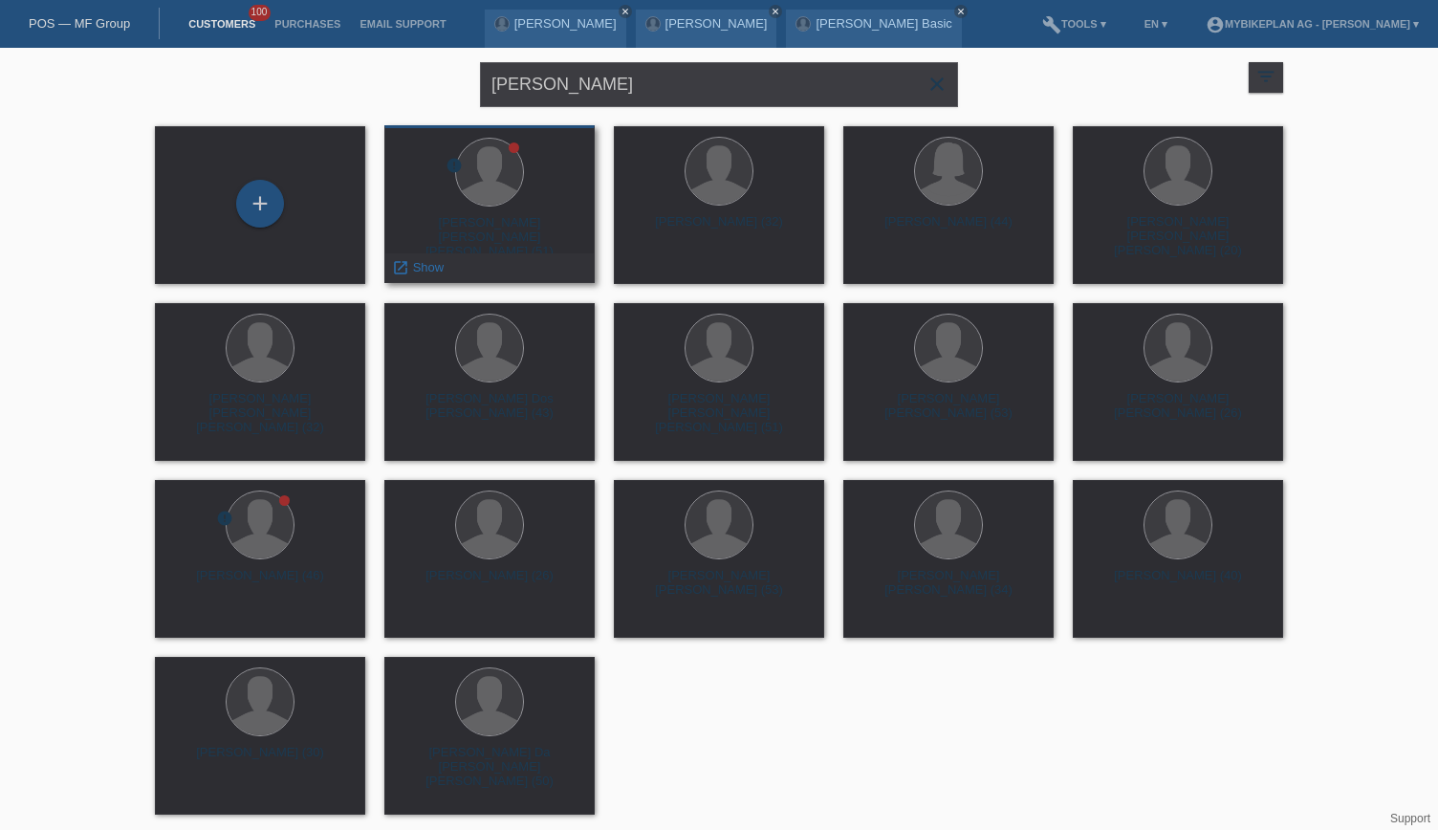
click at [513, 152] on div at bounding box center [514, 147] width 11 height 11
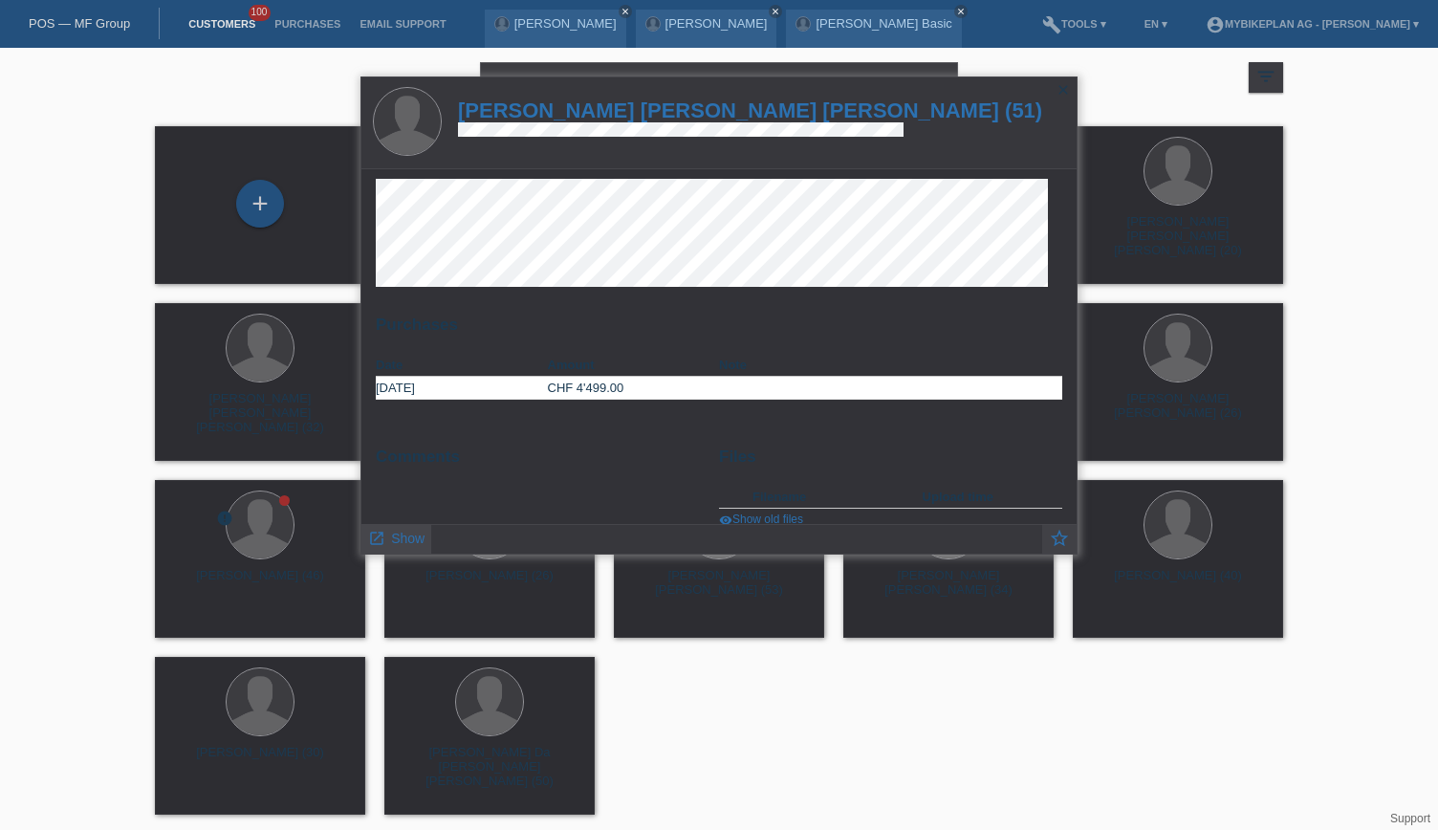
click at [396, 534] on span "Show" at bounding box center [407, 538] width 33 height 15
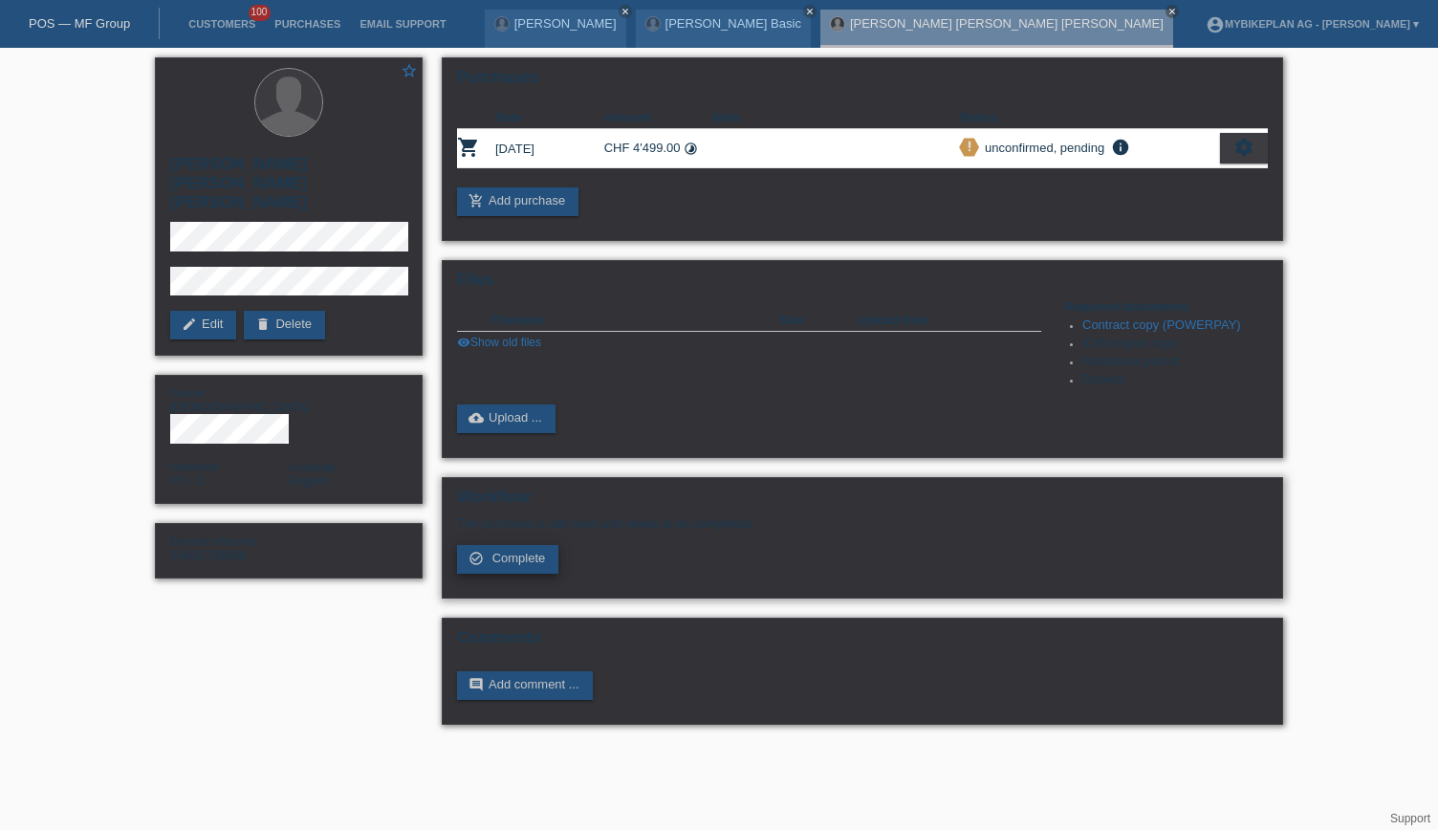
click at [513, 559] on span "Complete" at bounding box center [520, 558] width 54 height 14
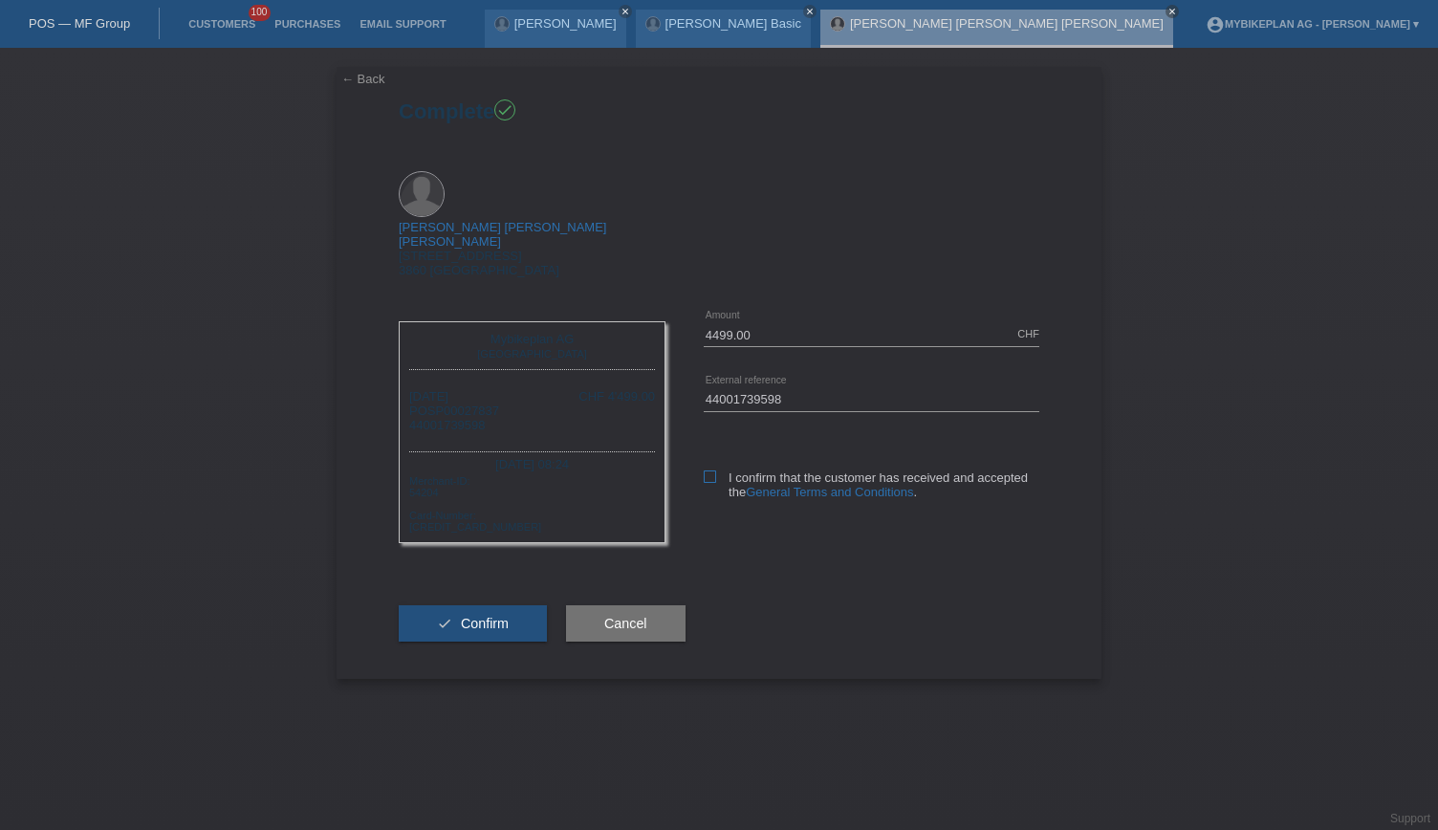
click at [712, 471] on icon at bounding box center [710, 477] width 12 height 12
click at [712, 471] on input "I confirm that the customer has received and accepted the General Terms and Con…" at bounding box center [710, 477] width 12 height 12
checkbox input "true"
click at [453, 609] on button "check Confirm" at bounding box center [473, 623] width 148 height 36
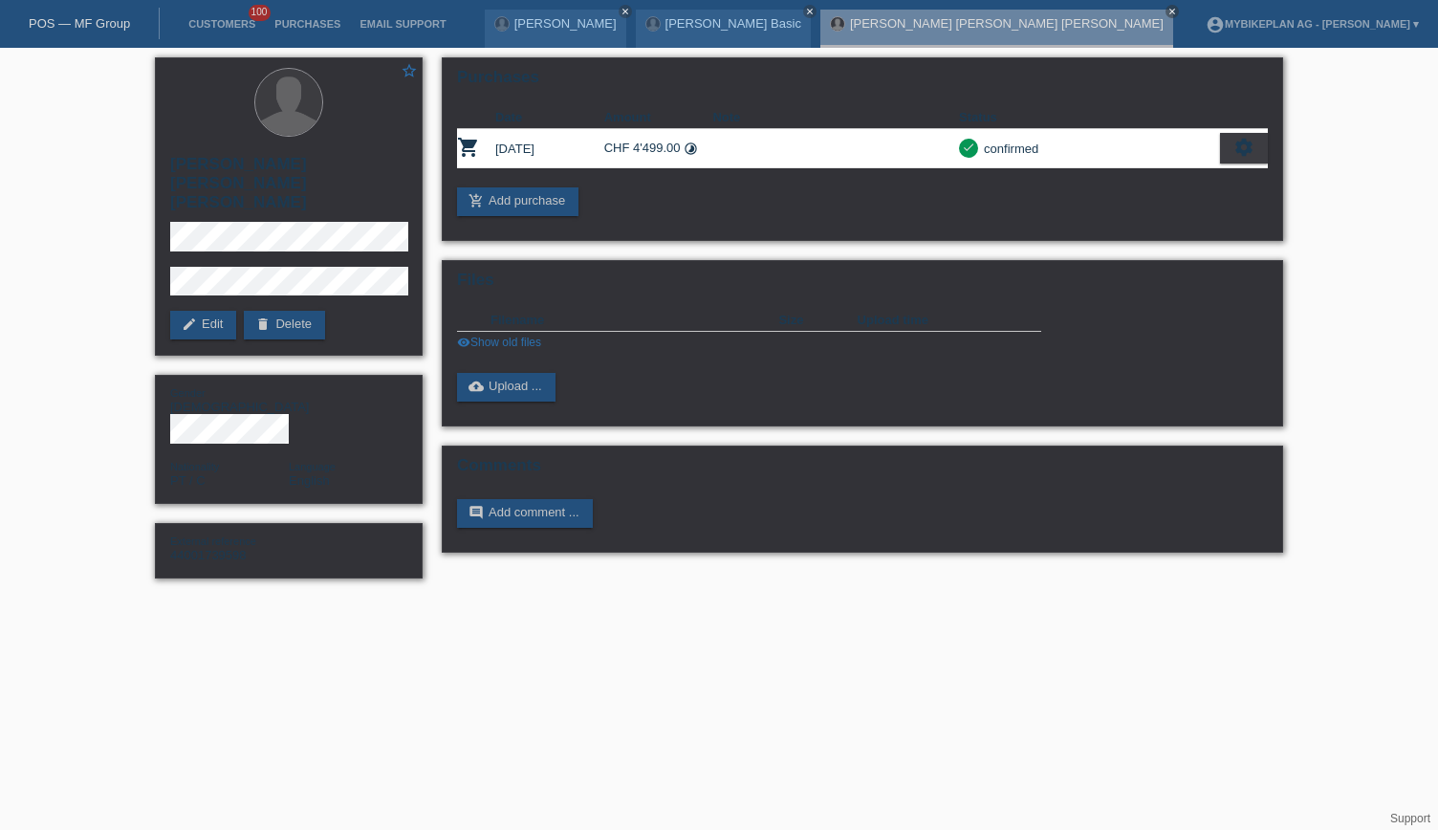
click at [77, 24] on link "POS — MF Group" at bounding box center [79, 23] width 101 height 14
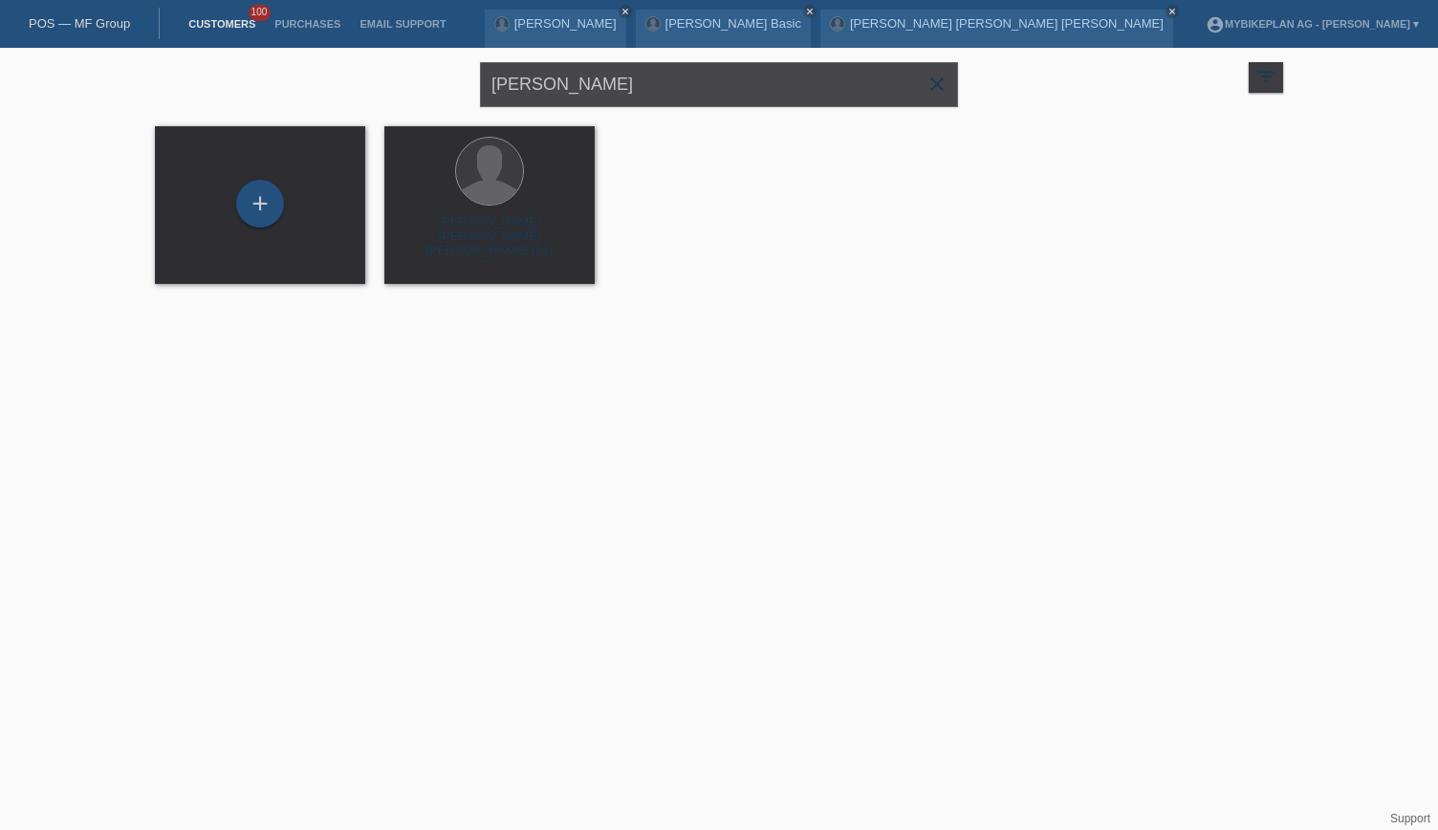
drag, startPoint x: 690, startPoint y: 110, endPoint x: 667, endPoint y: 79, distance: 38.8
click at [685, 105] on div "[PERSON_NAME] close" at bounding box center [719, 82] width 478 height 69
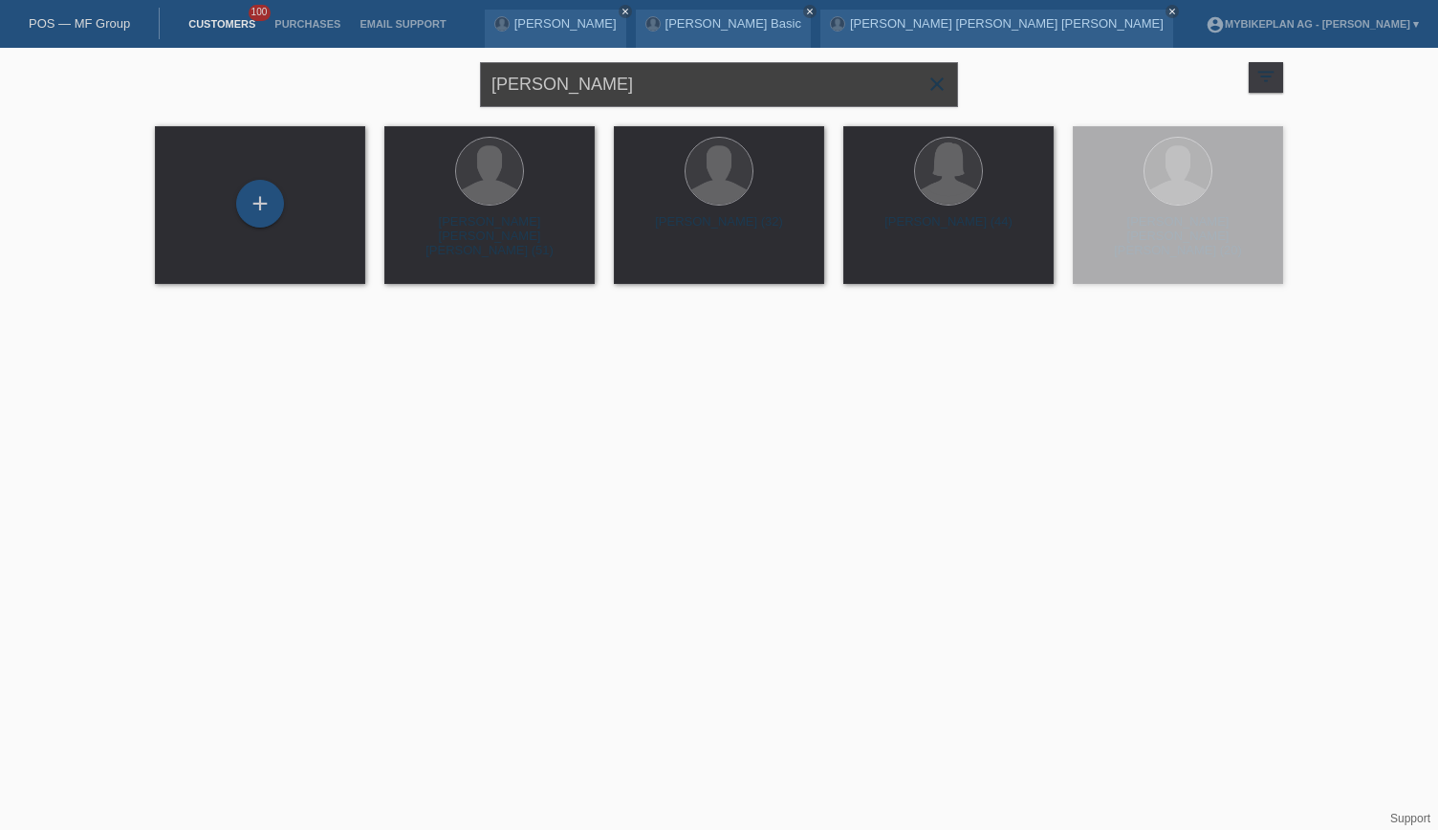
drag, startPoint x: 667, startPoint y: 79, endPoint x: 414, endPoint y: 82, distance: 252.5
click at [422, 87] on div "Jorge Resende close filter_list view_module Show all customers star Show stared…" at bounding box center [719, 82] width 1148 height 69
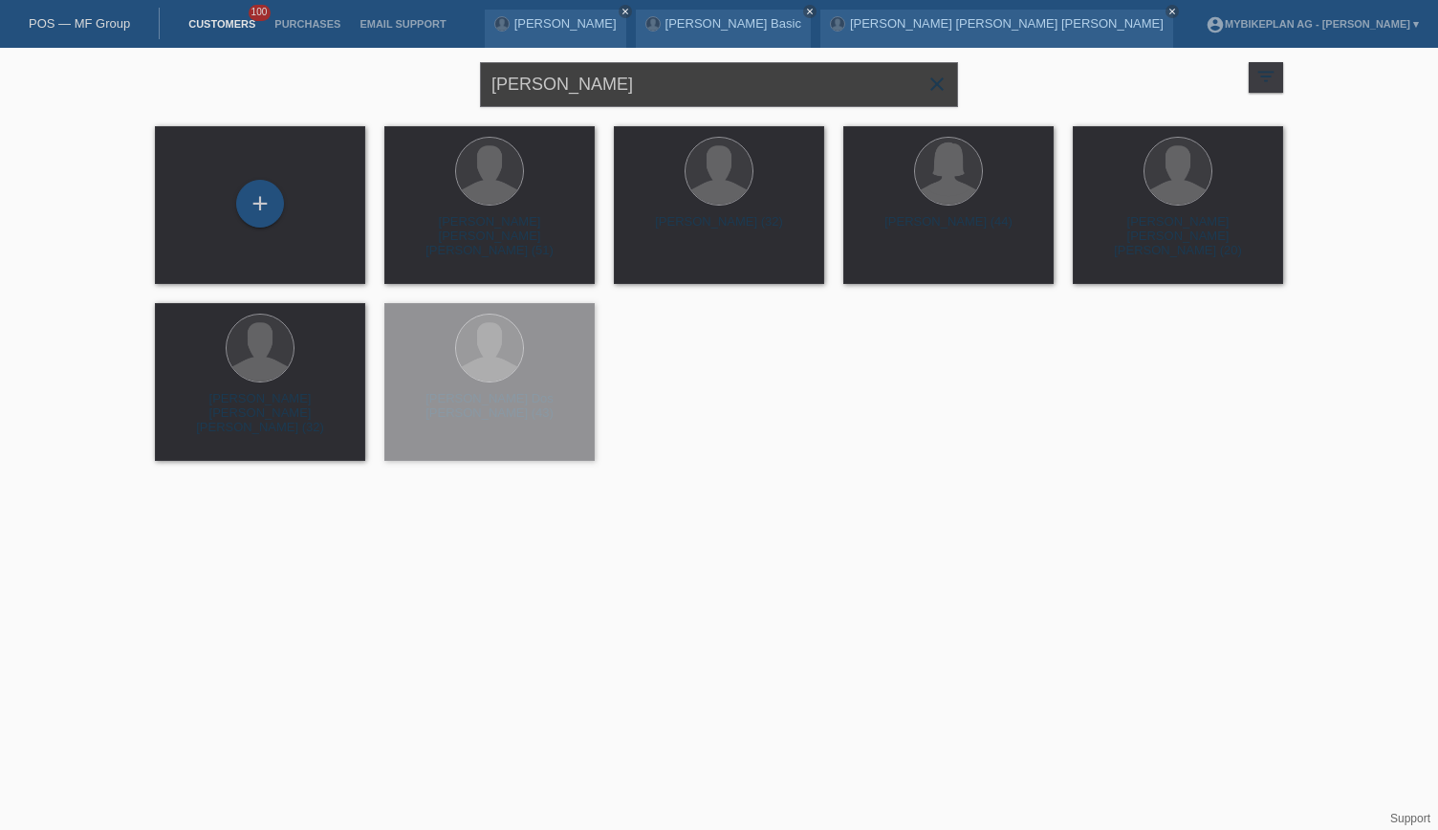
paste input "Sonja Schneiter"
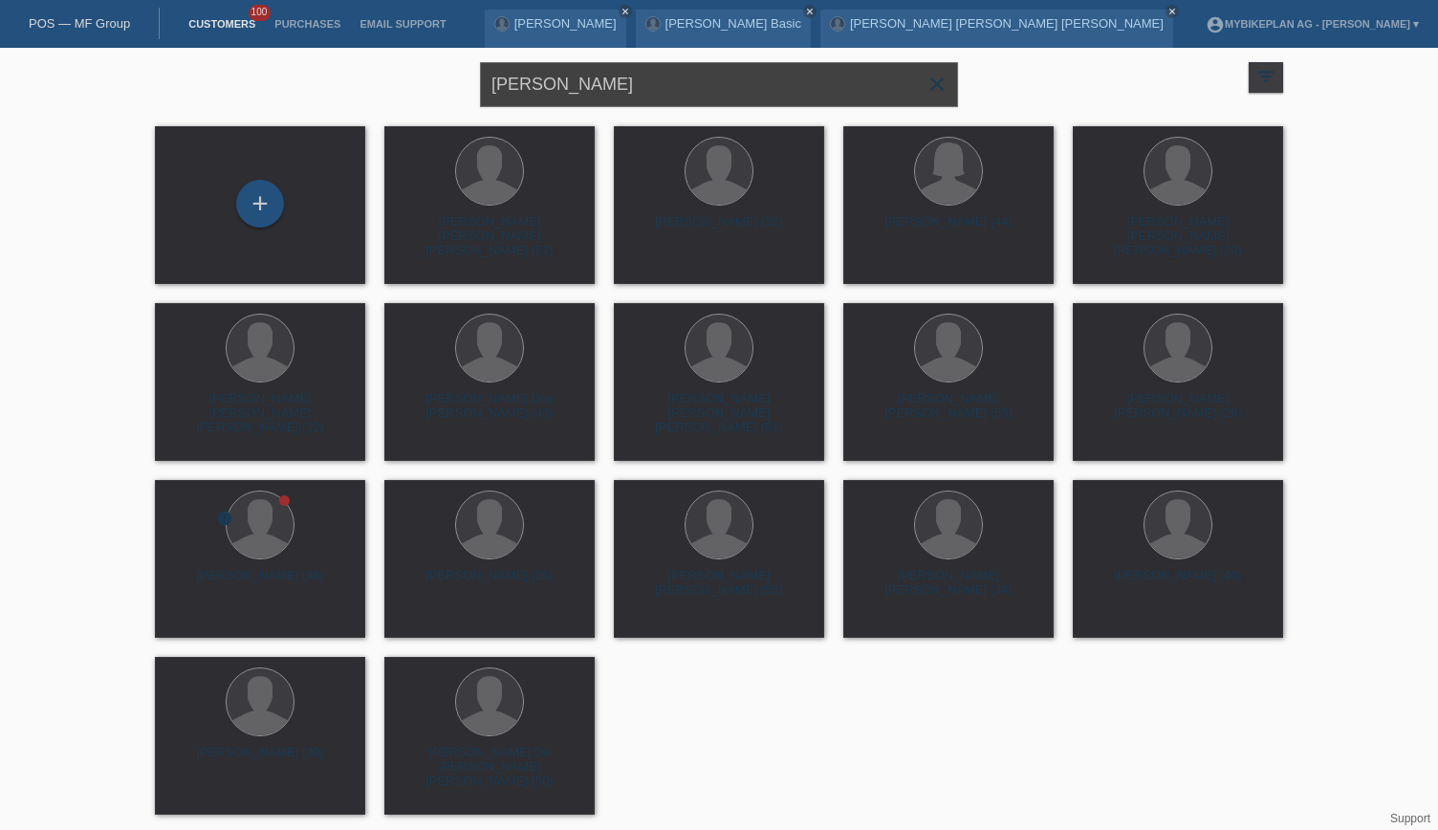
type input "Sonja Schneiter"
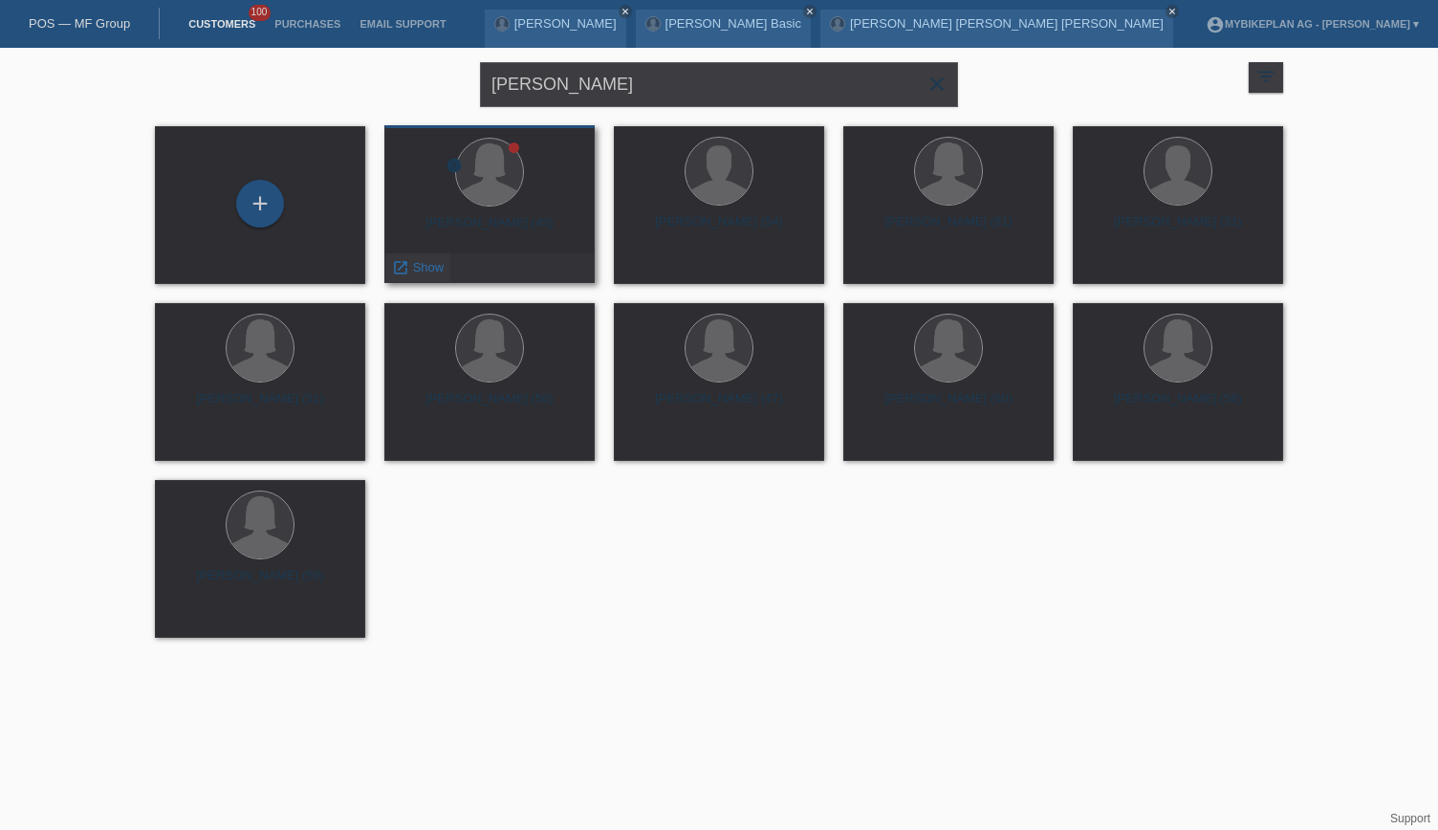
click at [427, 263] on span "Show" at bounding box center [429, 267] width 32 height 14
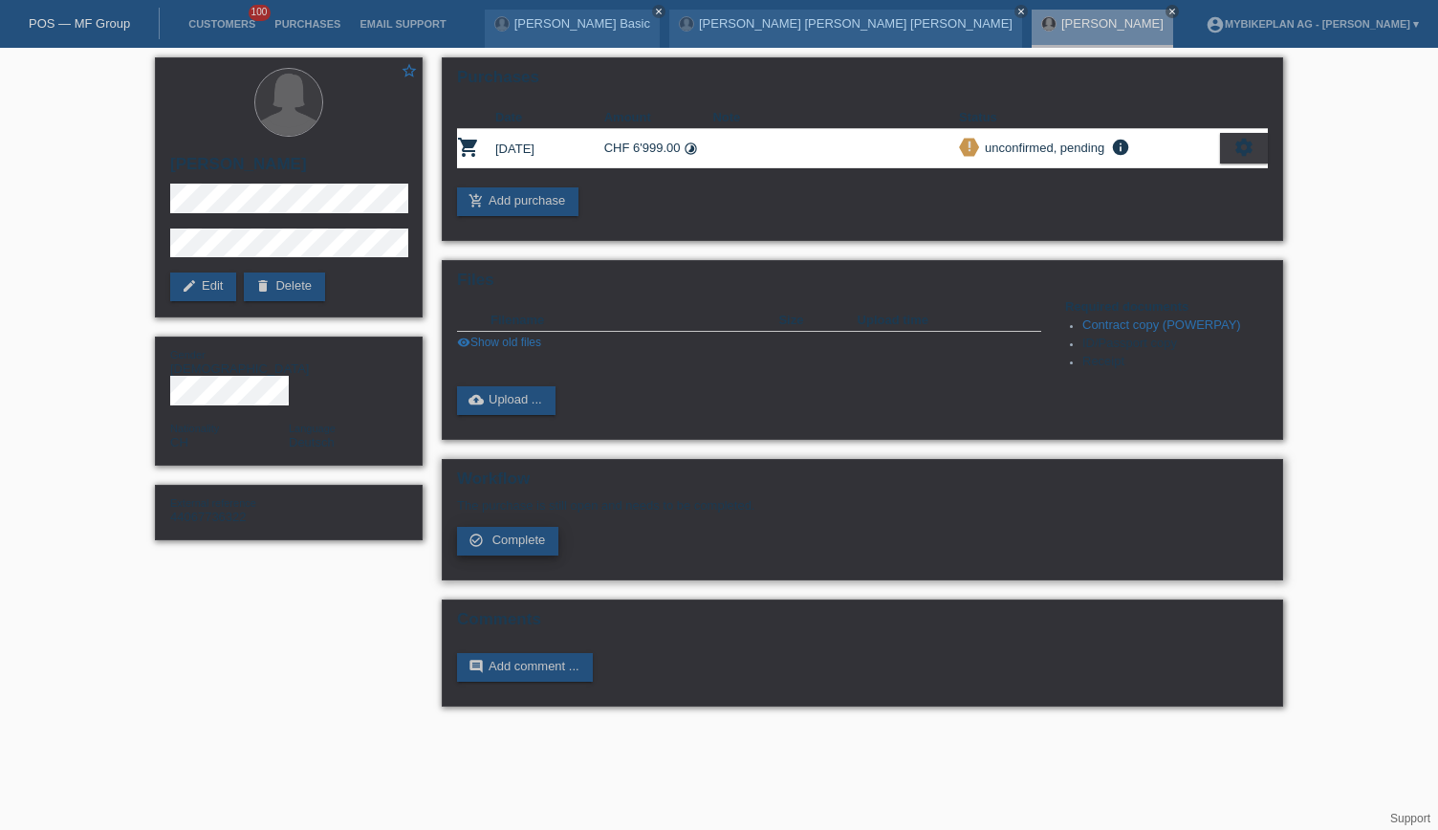
click at [489, 545] on link "check_circle_outline Complete" at bounding box center [507, 541] width 101 height 29
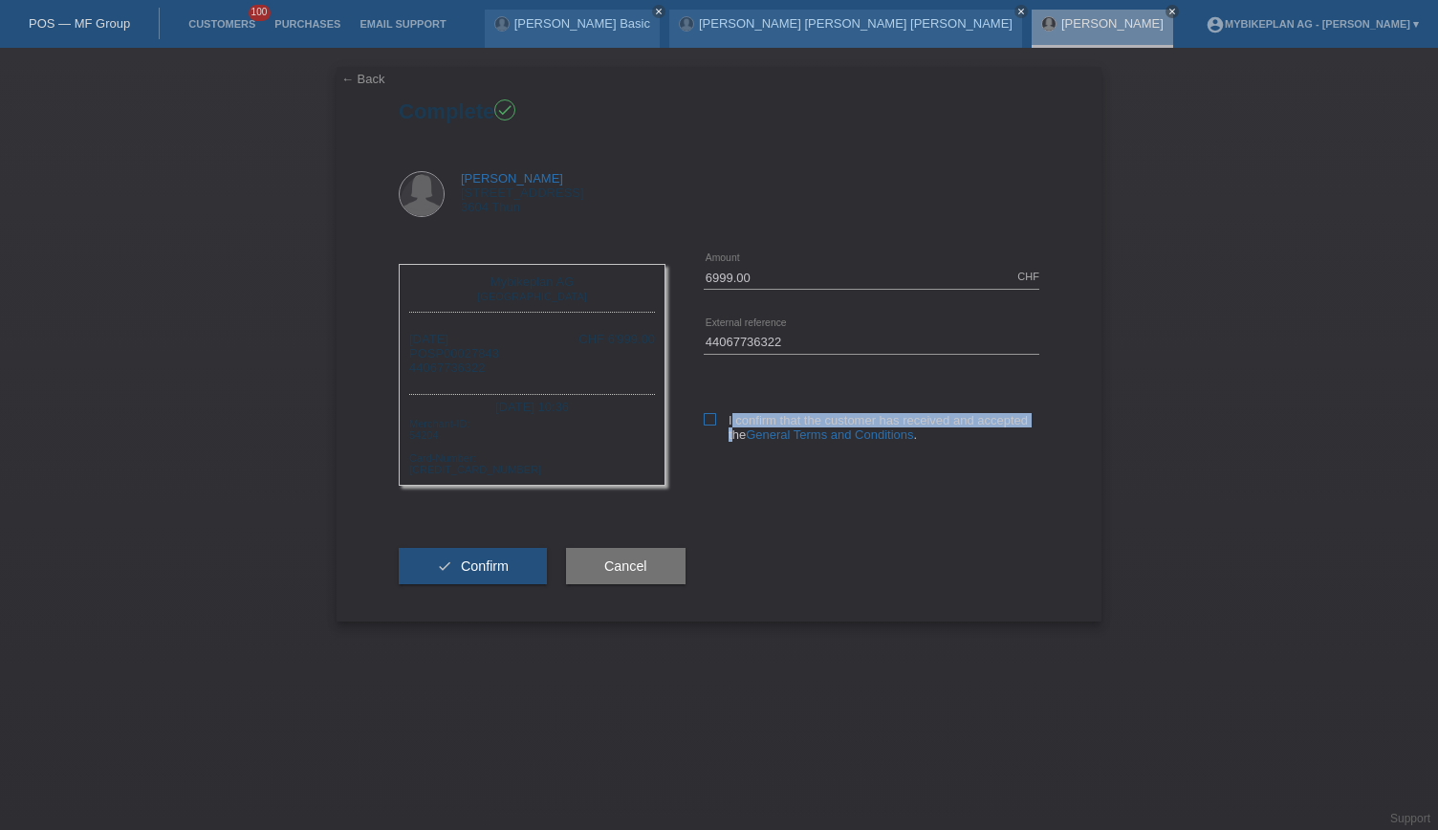
click at [705, 427] on label "I confirm that the customer has received and accepted the General Terms and Con…" at bounding box center [872, 427] width 336 height 29
click at [692, 425] on div "6999.00 CHF error Amount 44067736322 error" at bounding box center [853, 362] width 374 height 234
click at [709, 417] on icon at bounding box center [710, 419] width 12 height 12
click at [709, 417] on input "I confirm that the customer has received and accepted the General Terms and Con…" at bounding box center [710, 419] width 12 height 12
checkbox input "true"
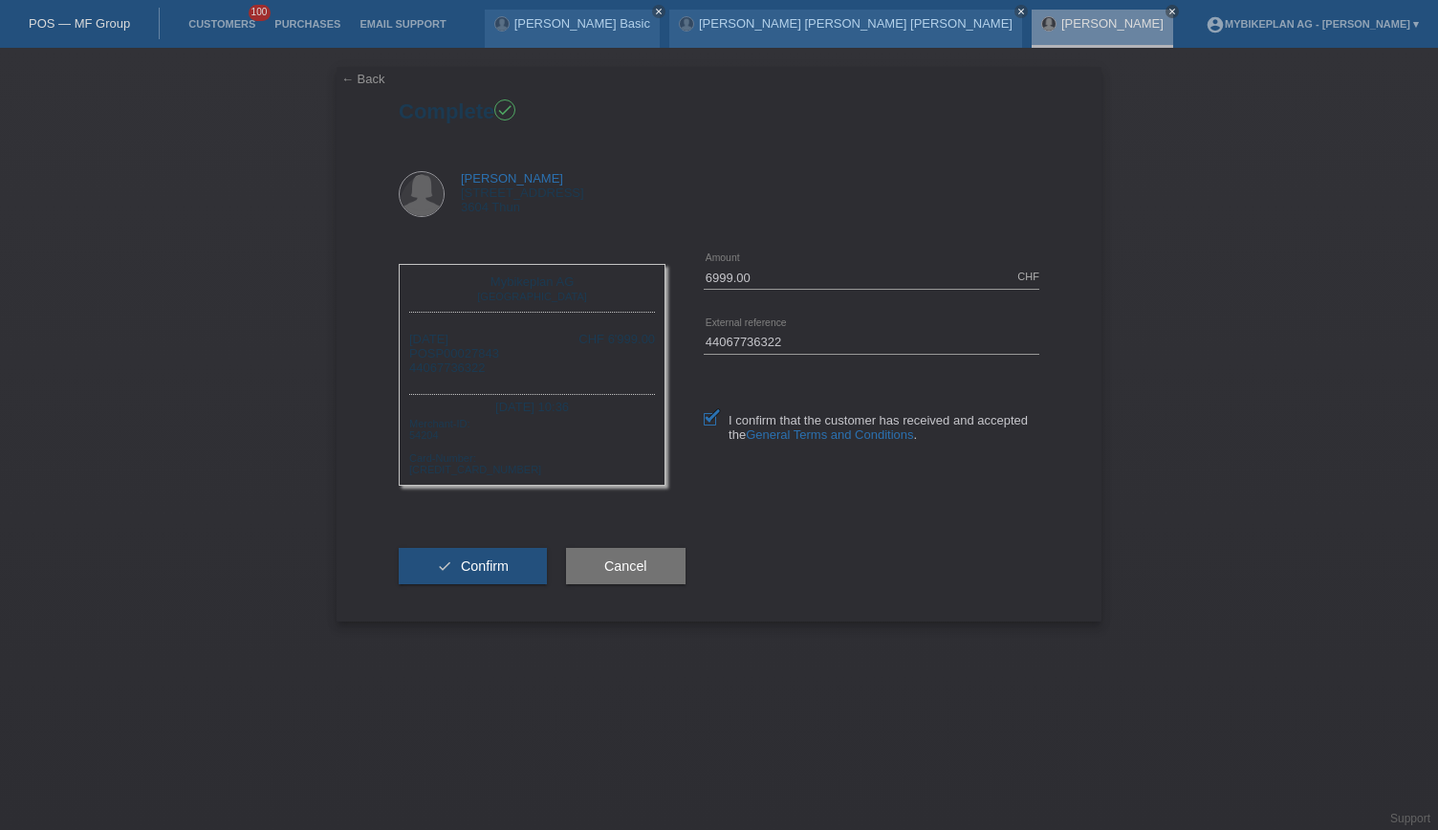
click at [497, 555] on button "check Confirm" at bounding box center [473, 566] width 148 height 36
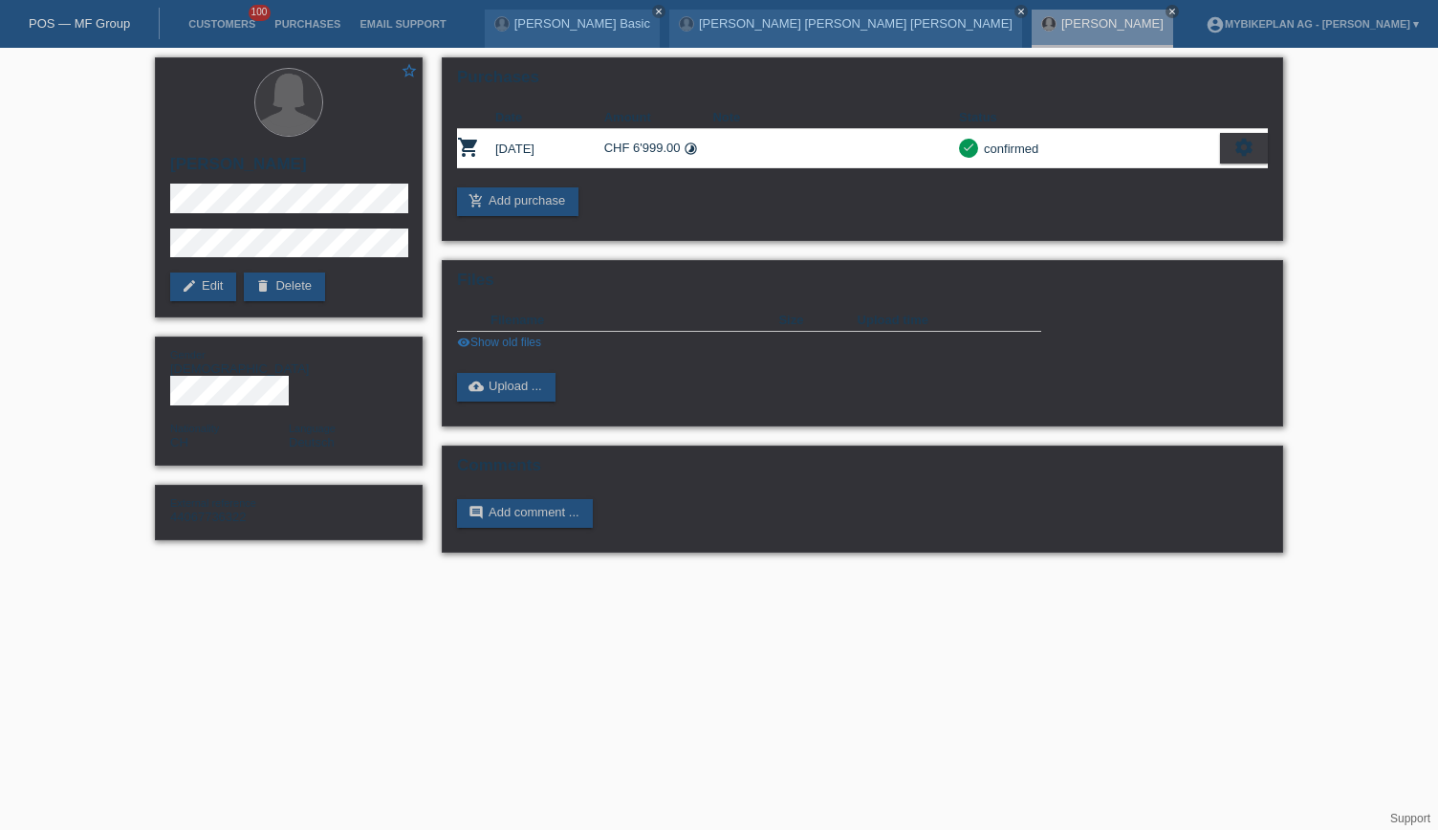
click at [89, 24] on link "POS — MF Group" at bounding box center [79, 23] width 101 height 14
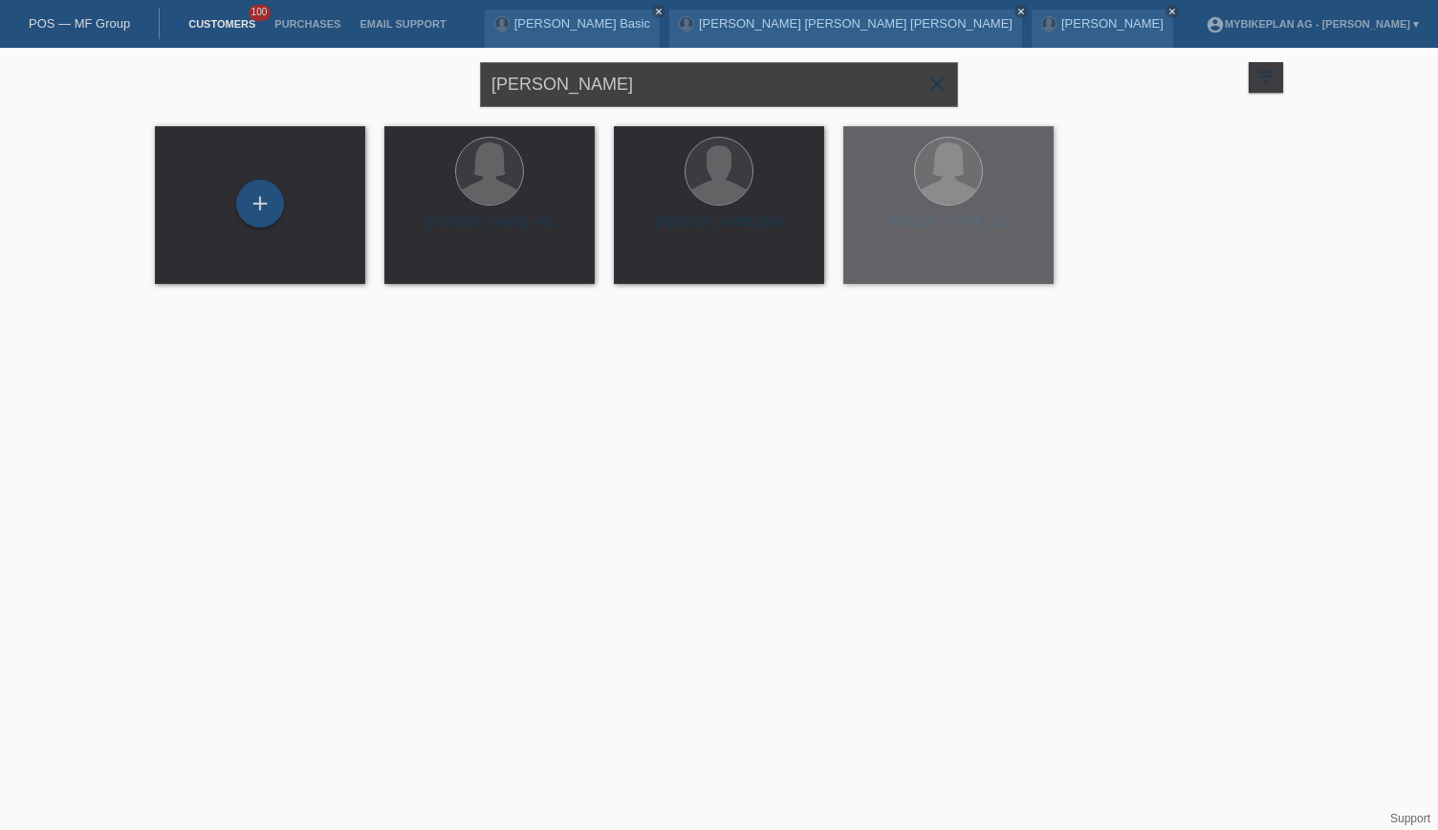
drag, startPoint x: 652, startPoint y: 85, endPoint x: 385, endPoint y: 79, distance: 266.9
click at [385, 79] on div "[PERSON_NAME] close filter_list view_module Show all customers star Show stared…" at bounding box center [719, 82] width 1148 height 69
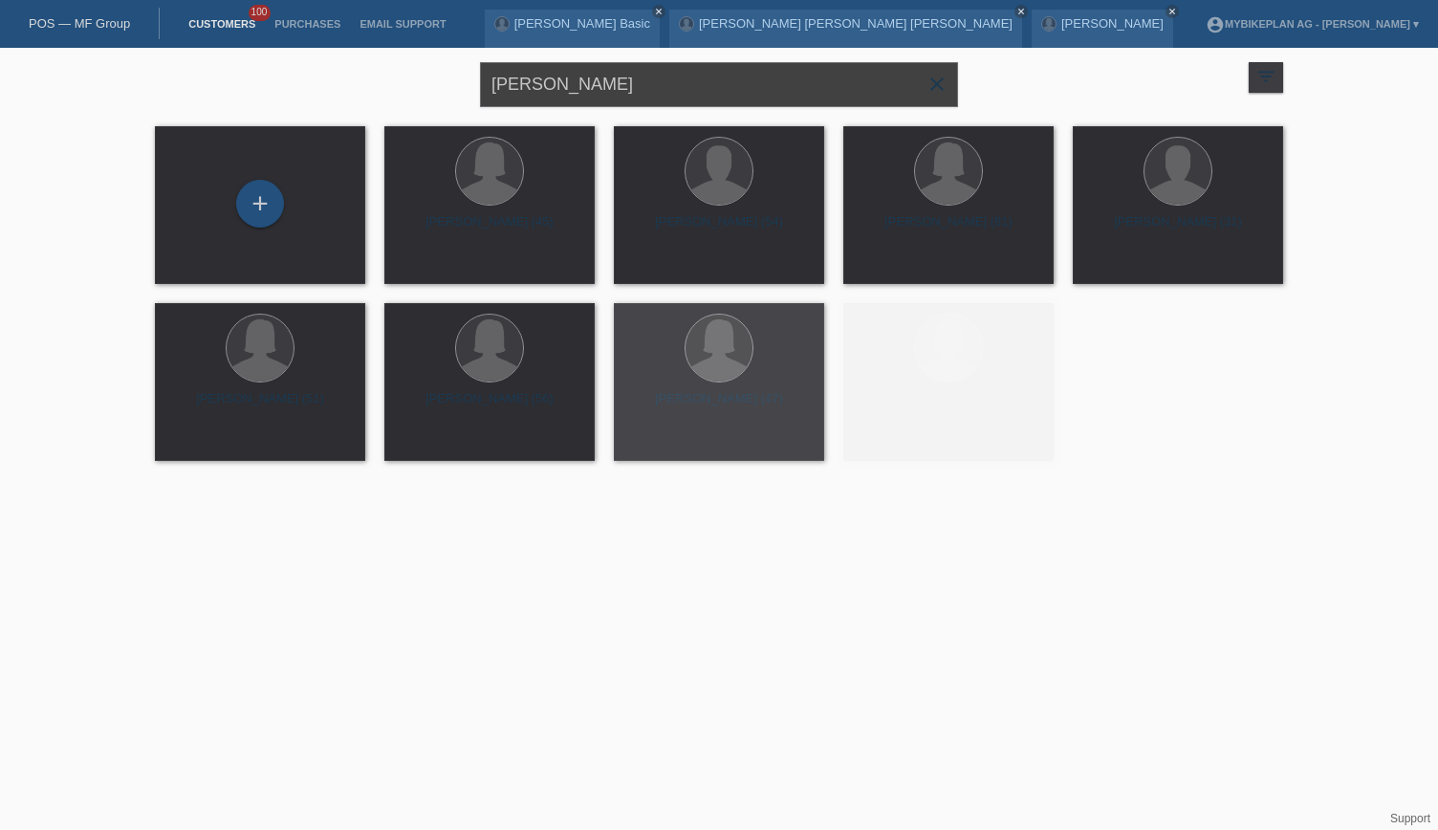
paste input "[PERSON_NAME]"
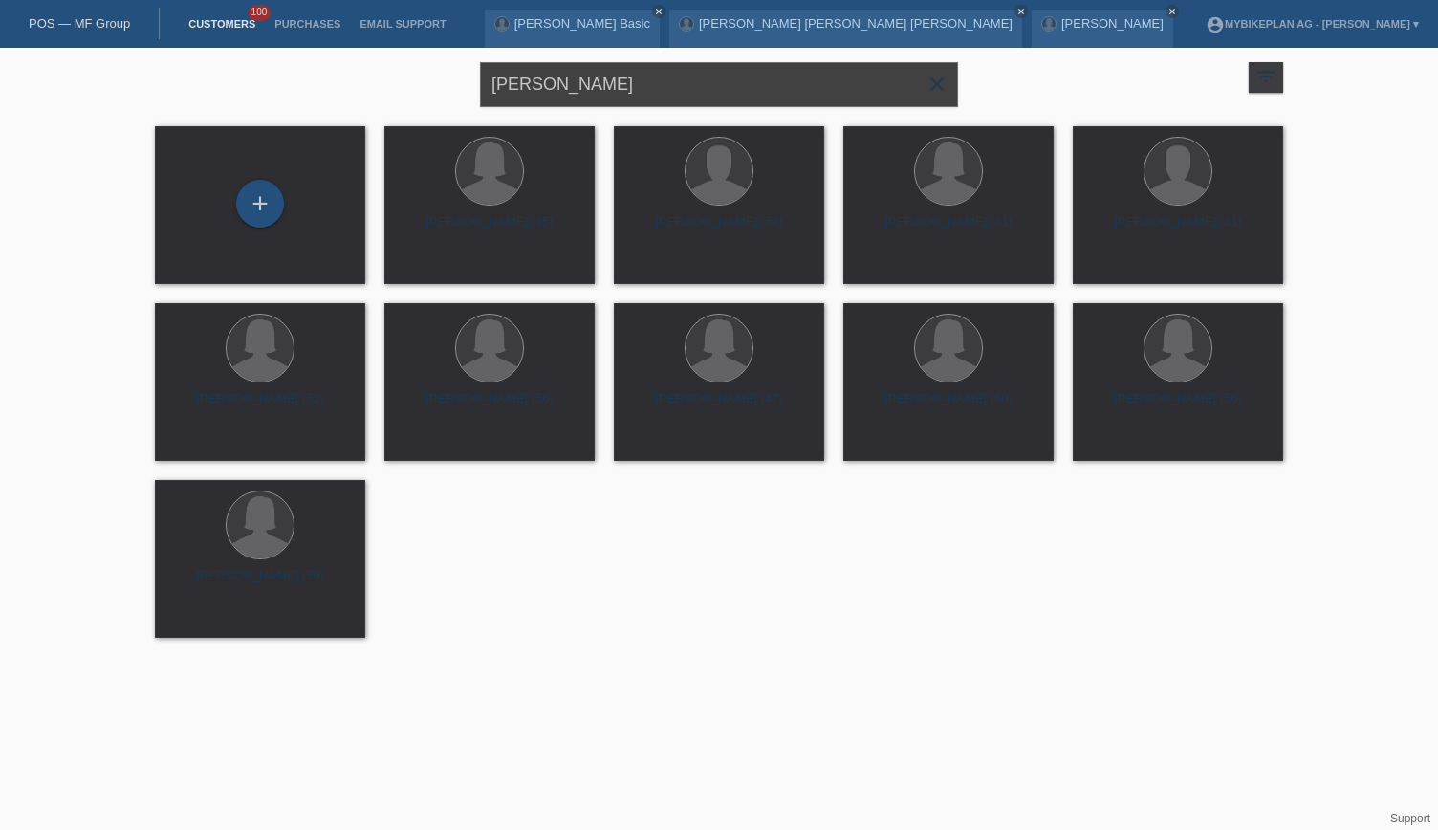
type input "[PERSON_NAME]"
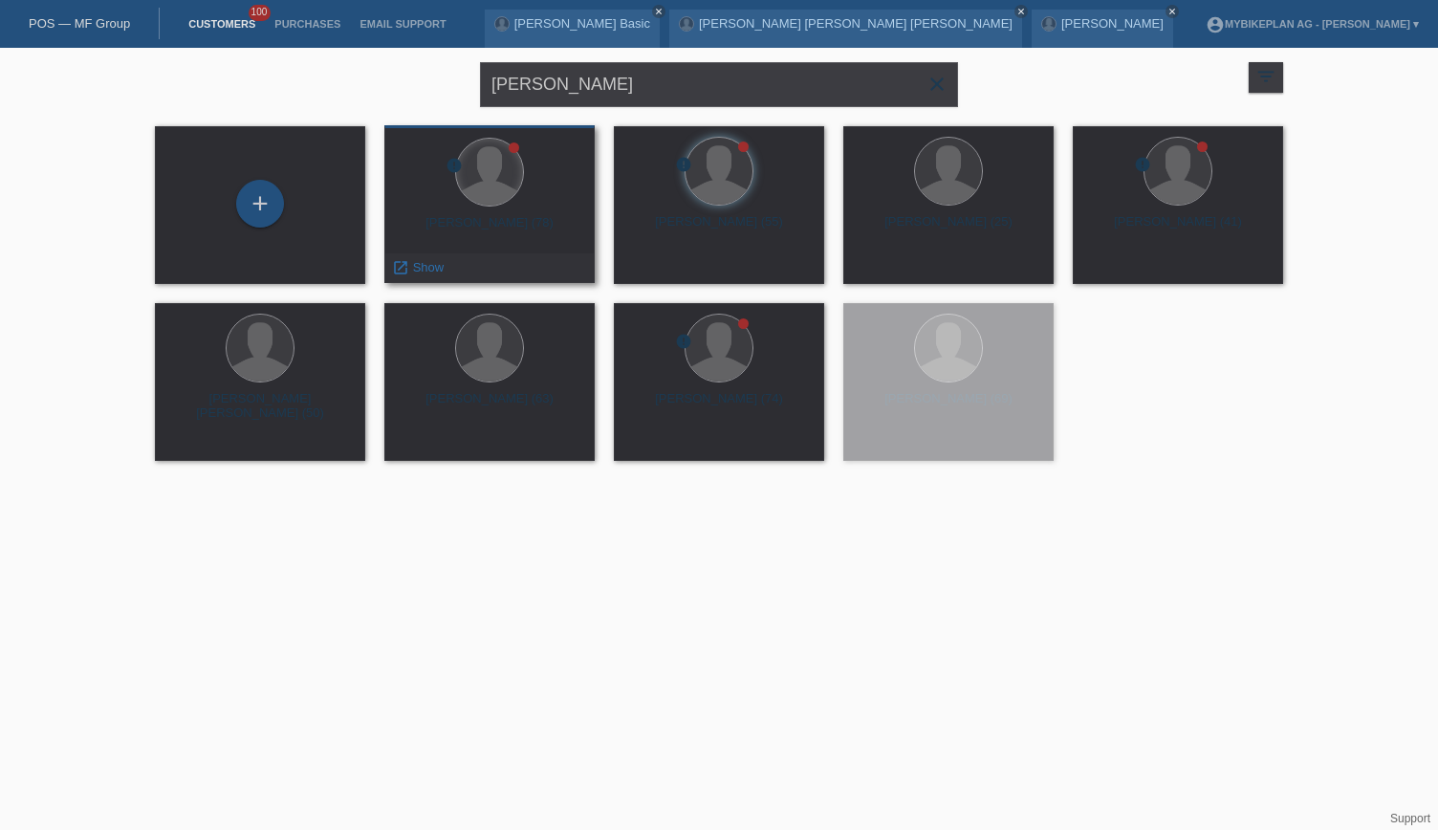
click at [493, 170] on div at bounding box center [489, 172] width 67 height 67
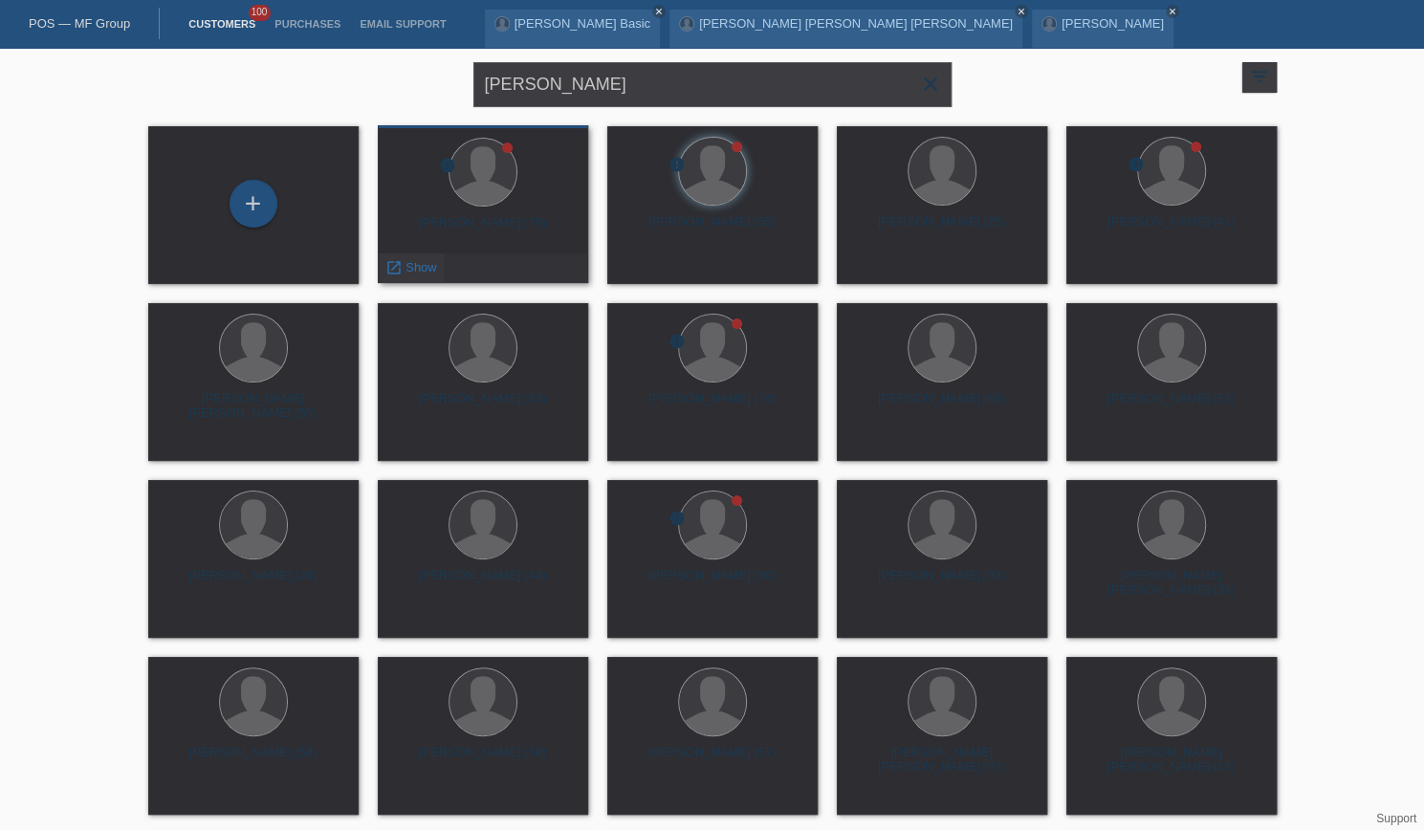
click at [406, 268] on span "Show" at bounding box center [421, 267] width 32 height 14
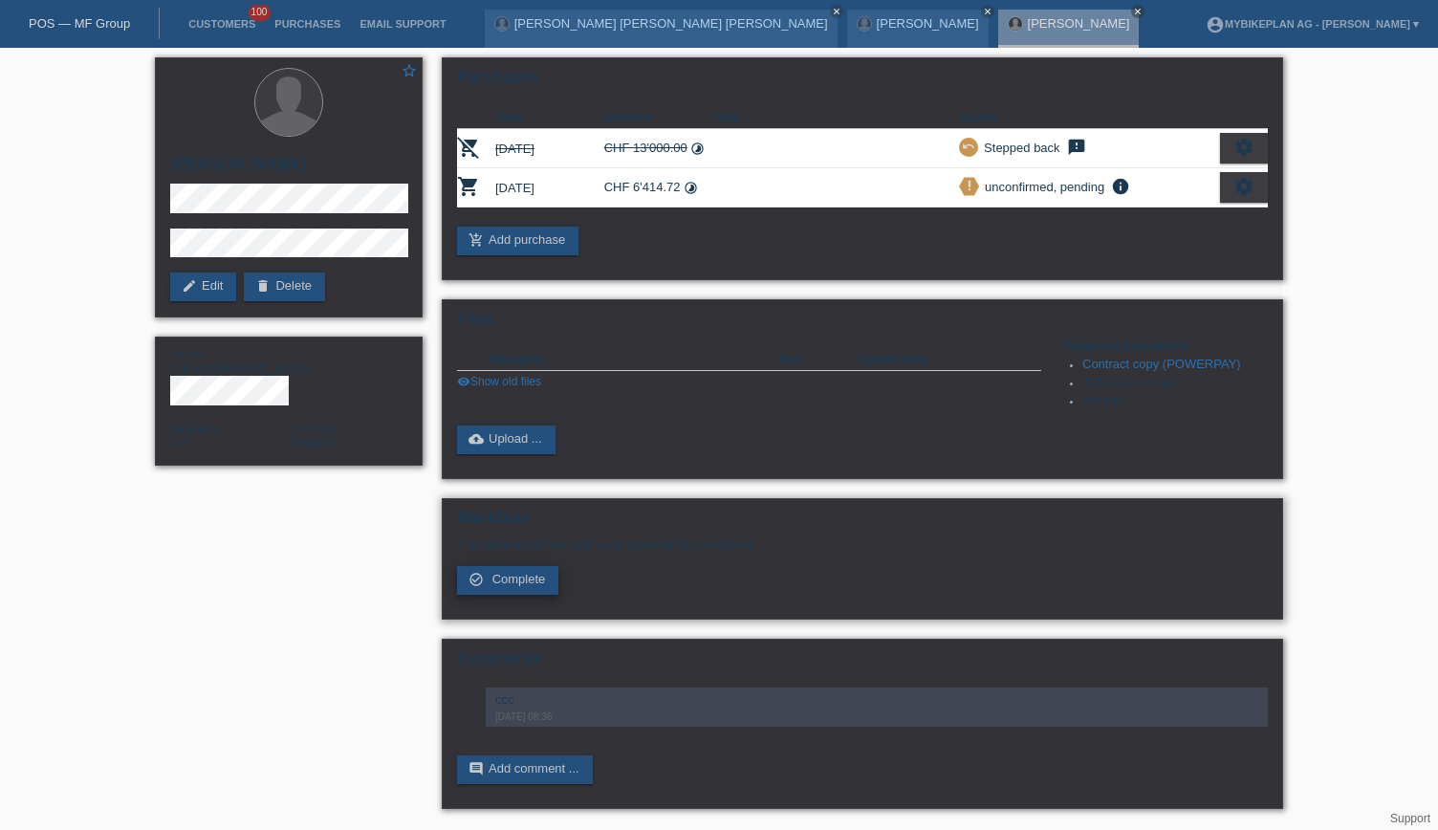
click at [526, 576] on span "Complete" at bounding box center [520, 579] width 54 height 14
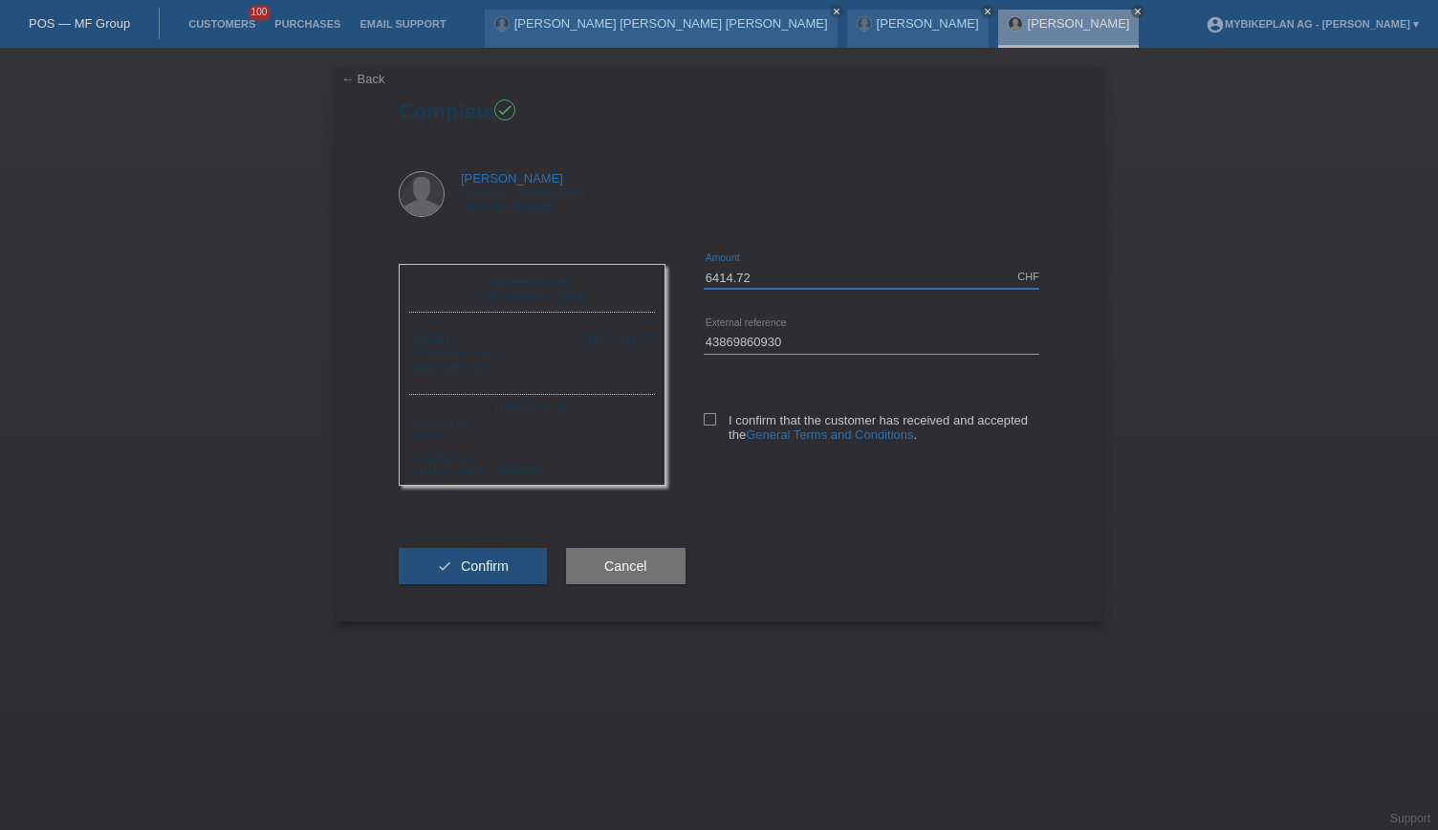
drag, startPoint x: 767, startPoint y: 276, endPoint x: 706, endPoint y: 278, distance: 61.2
click at [706, 278] on input "6414.72" at bounding box center [872, 277] width 336 height 24
click at [706, 425] on icon at bounding box center [710, 419] width 12 height 12
click at [706, 425] on input "I confirm that the customer has received and accepted the General Terms and Con…" at bounding box center [710, 419] width 12 height 12
checkbox input "true"
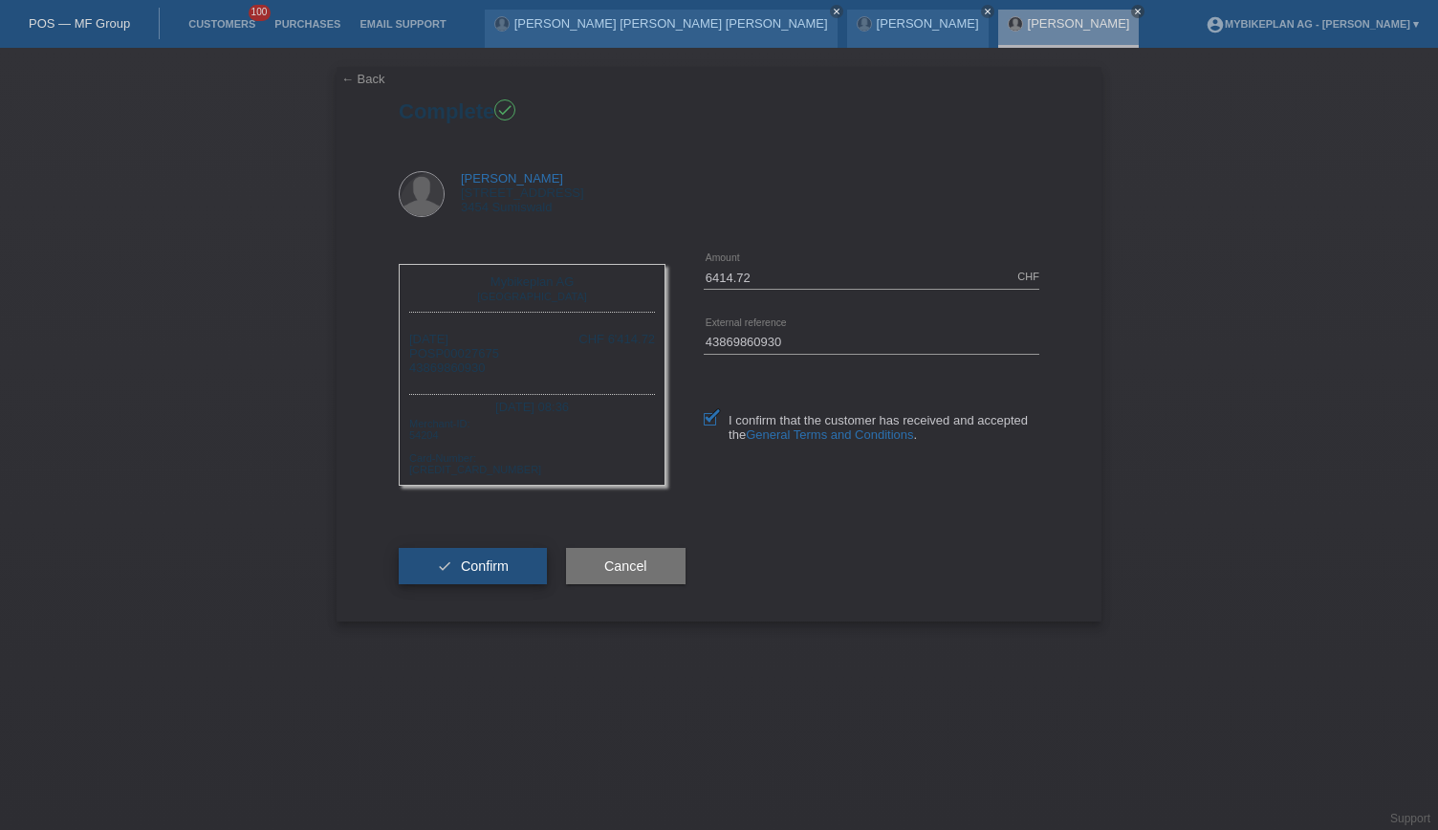
click at [493, 569] on span "Confirm" at bounding box center [485, 566] width 48 height 15
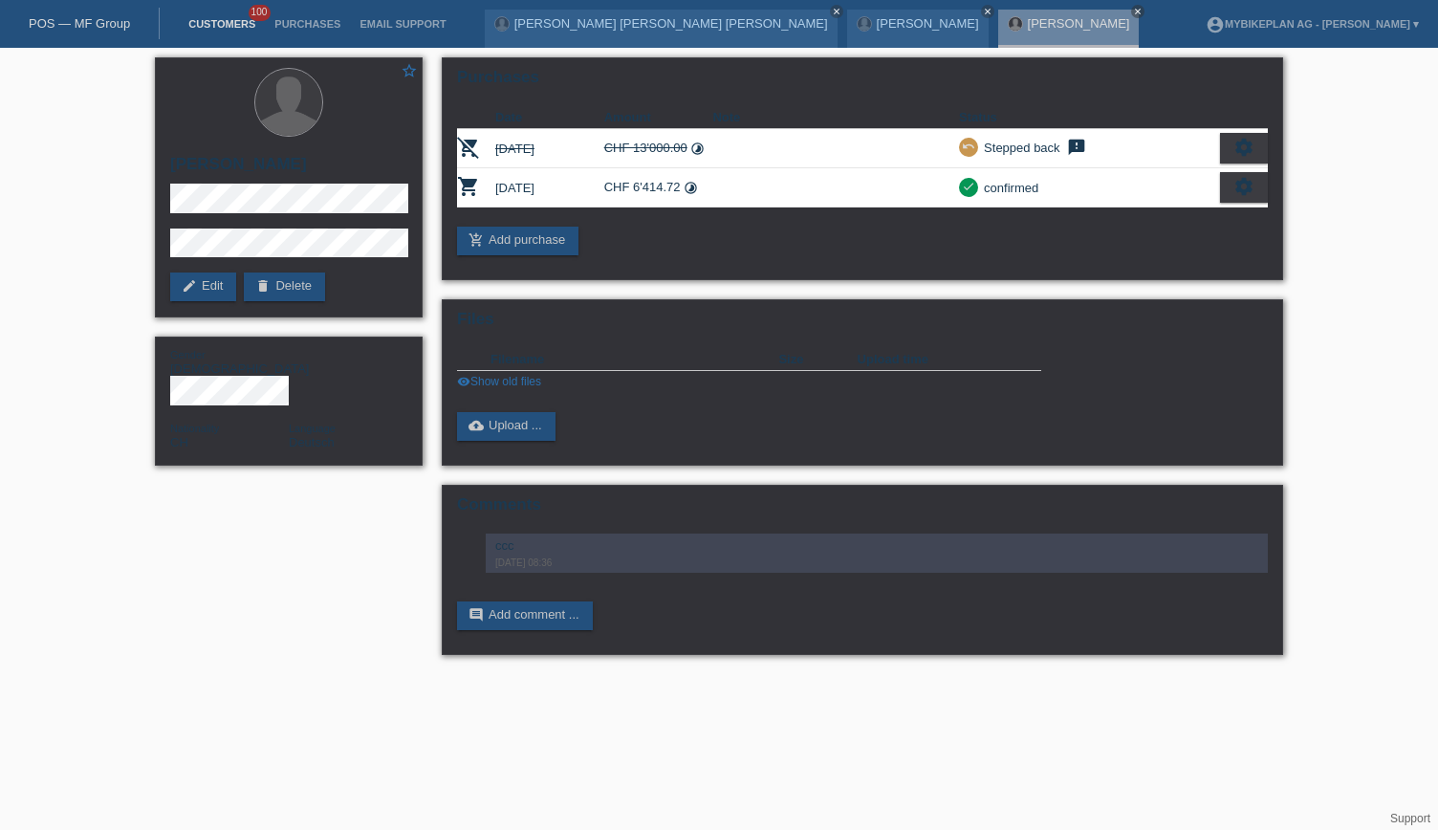
click at [221, 22] on link "Customers" at bounding box center [222, 23] width 86 height 11
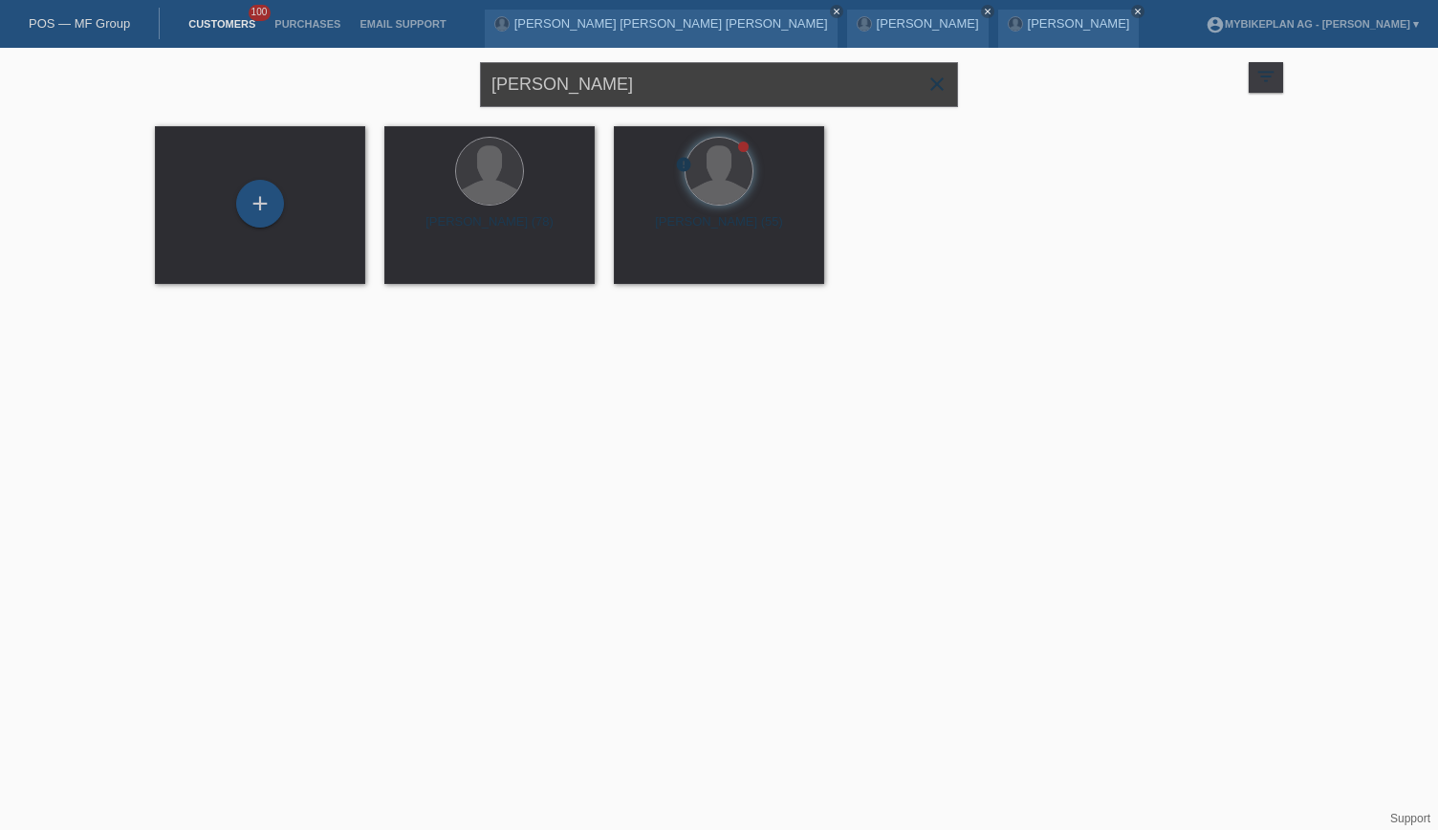
drag, startPoint x: 647, startPoint y: 77, endPoint x: 433, endPoint y: 83, distance: 213.3
click at [433, 83] on div "[PERSON_NAME] close filter_list view_module Show all customers star Show stared…" at bounding box center [719, 82] width 1148 height 69
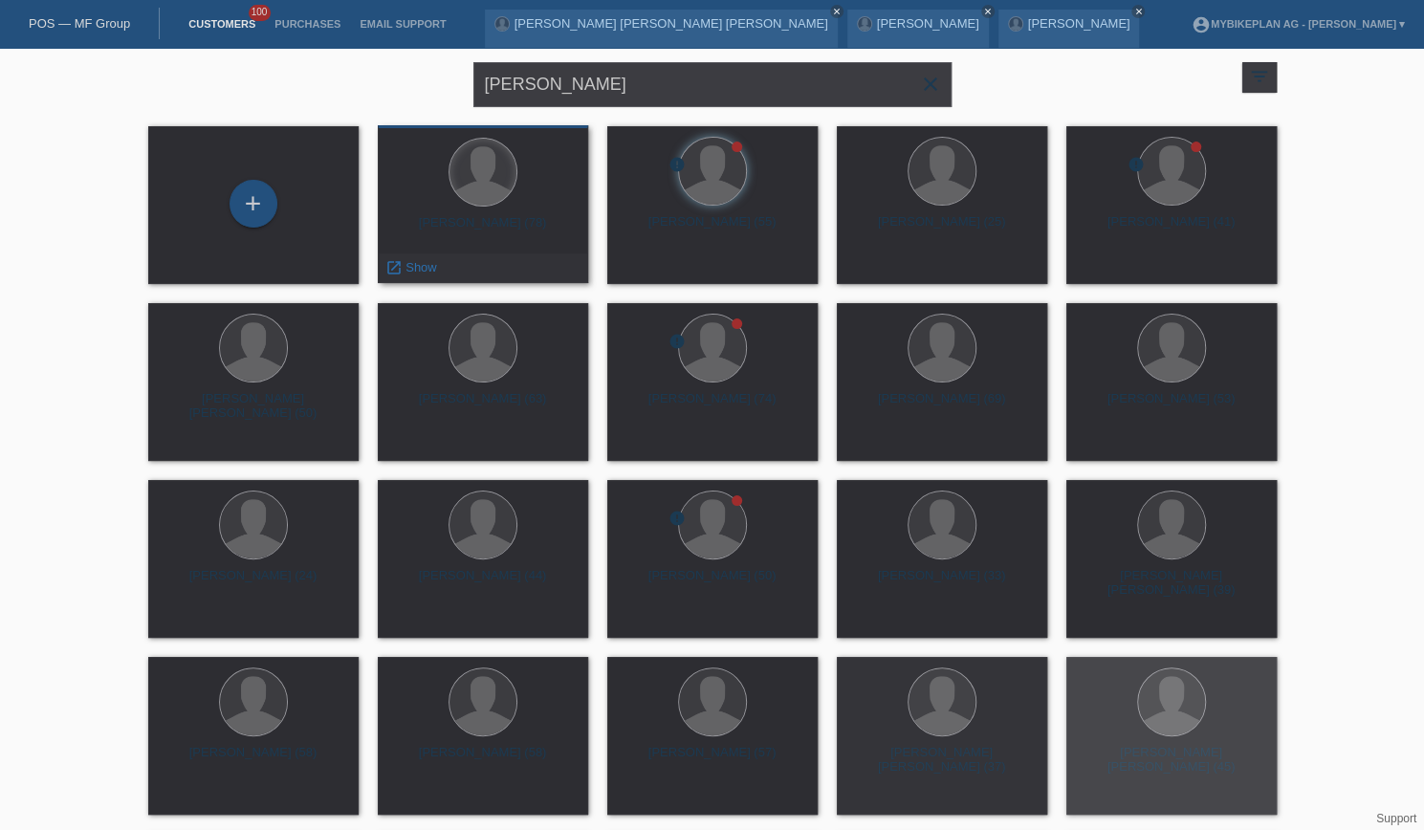
click at [490, 187] on div at bounding box center [482, 172] width 67 height 67
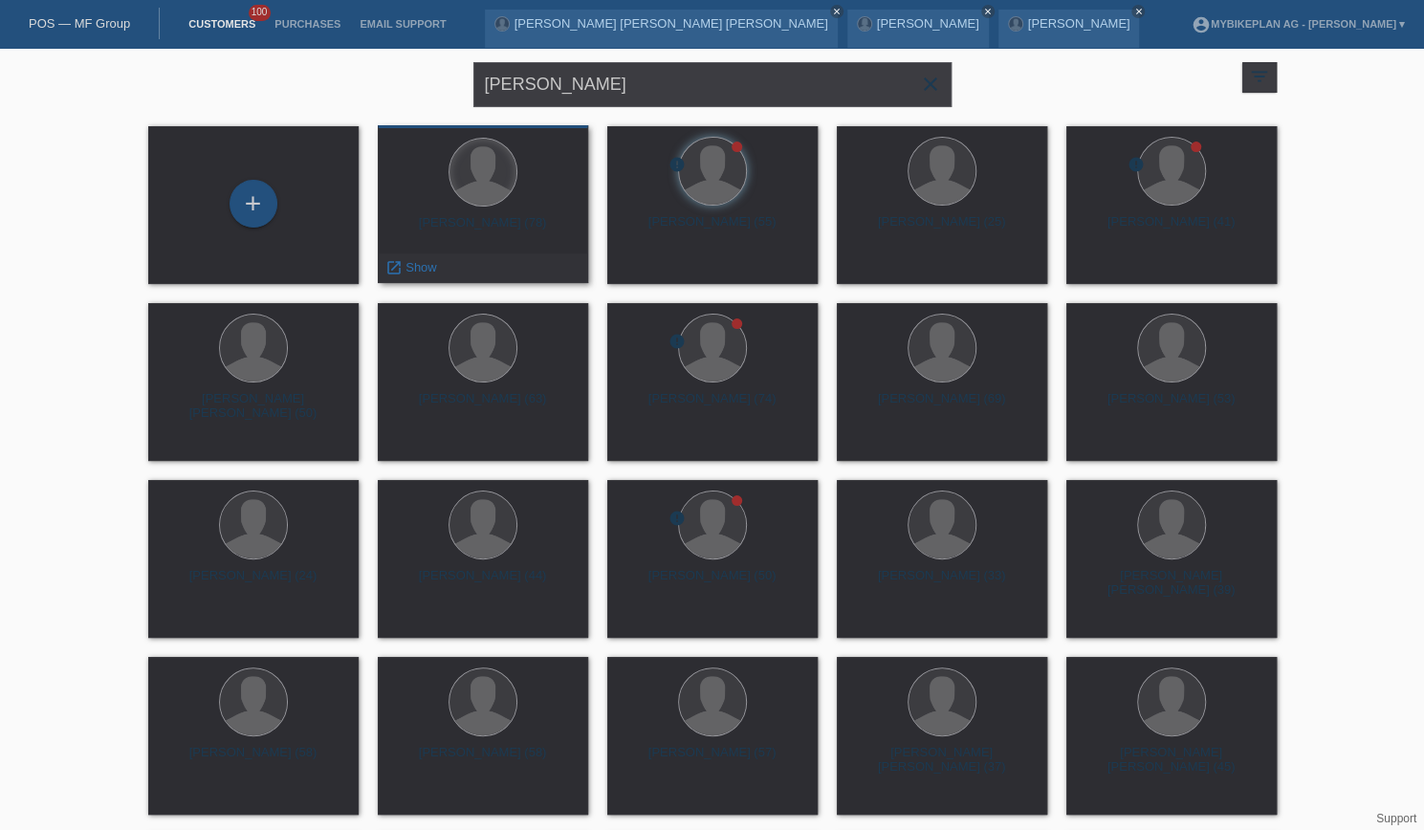
click at [500, 179] on div at bounding box center [482, 172] width 67 height 67
click at [488, 183] on div at bounding box center [482, 172] width 67 height 67
click at [487, 148] on div at bounding box center [482, 172] width 67 height 67
click at [425, 261] on span "Show" at bounding box center [421, 267] width 32 height 14
